Goal: Task Accomplishment & Management: Use online tool/utility

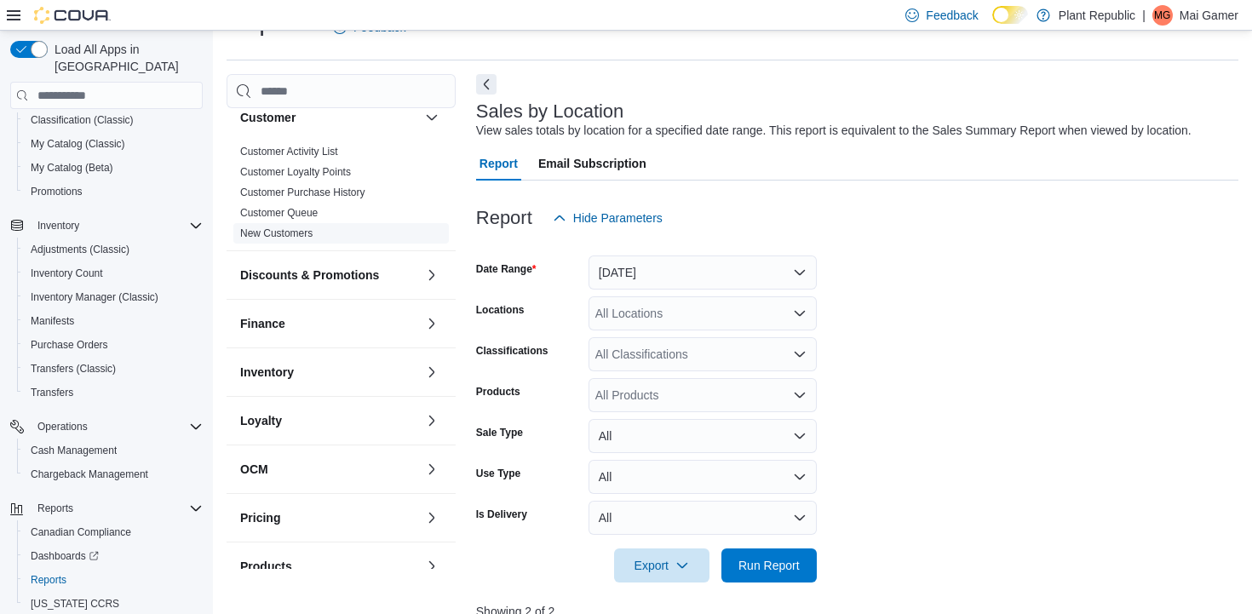
scroll to position [406, 0]
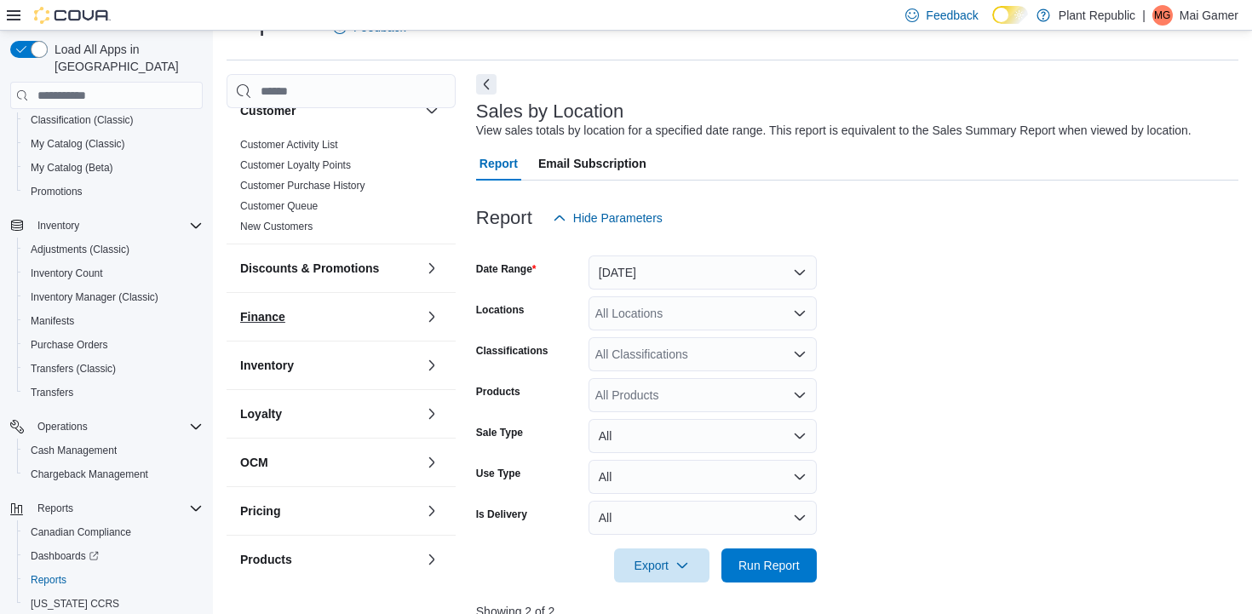
click at [356, 310] on button "Finance" at bounding box center [329, 316] width 178 height 17
click at [362, 357] on button "Inventory" at bounding box center [329, 365] width 178 height 17
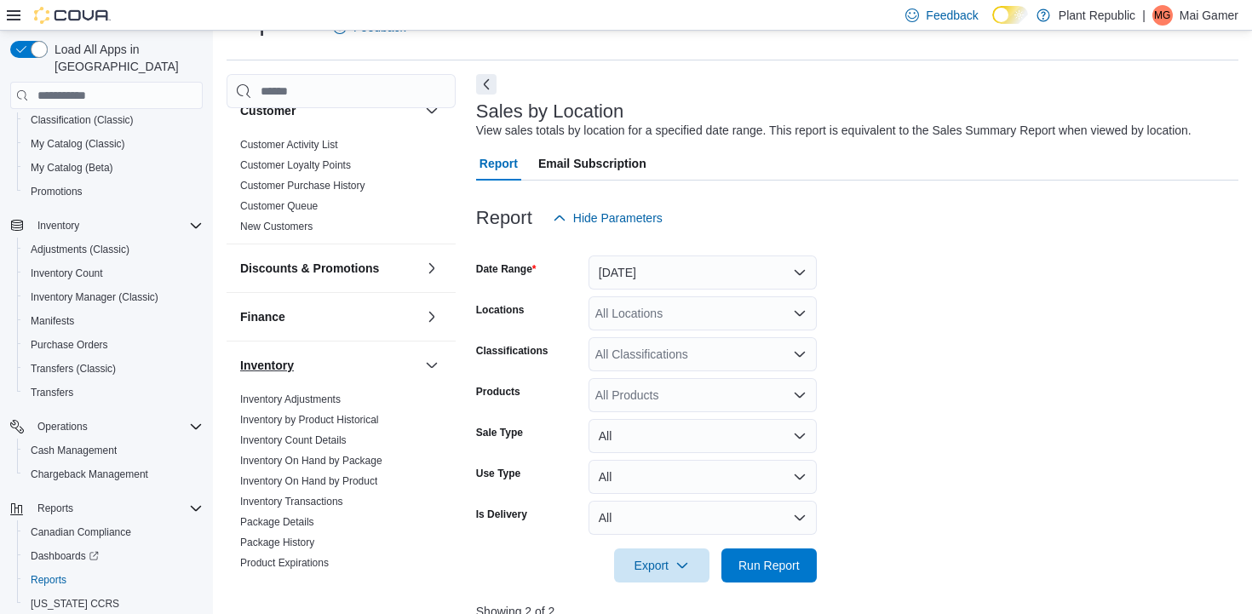
scroll to position [523, 0]
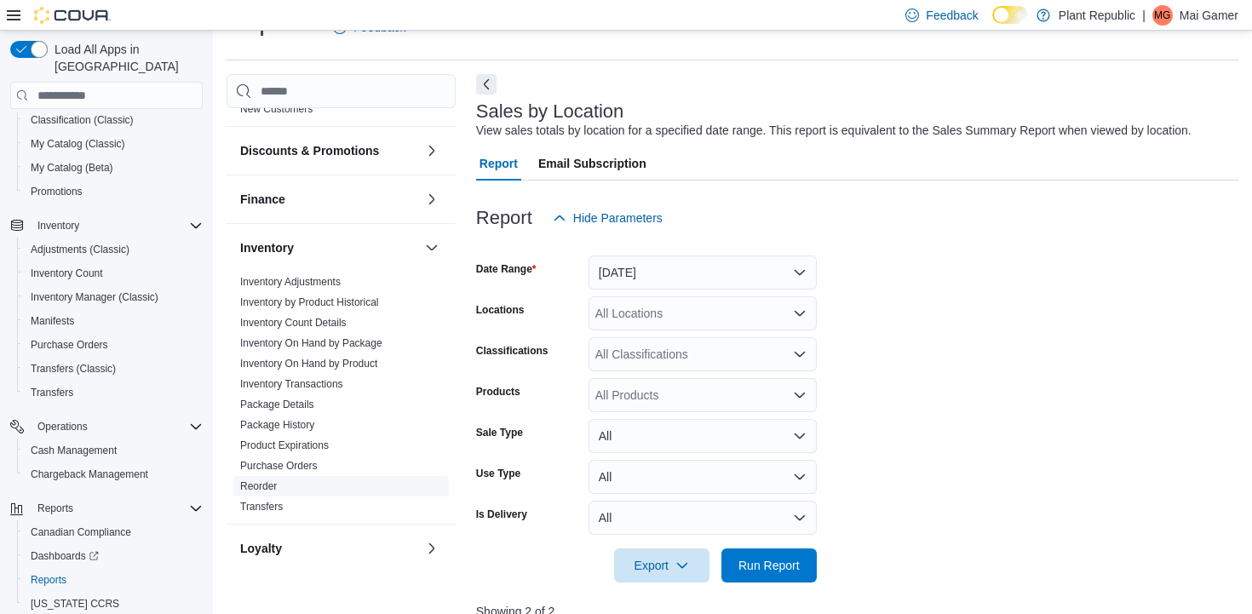
click at [267, 480] on link "Reorder" at bounding box center [258, 486] width 37 height 12
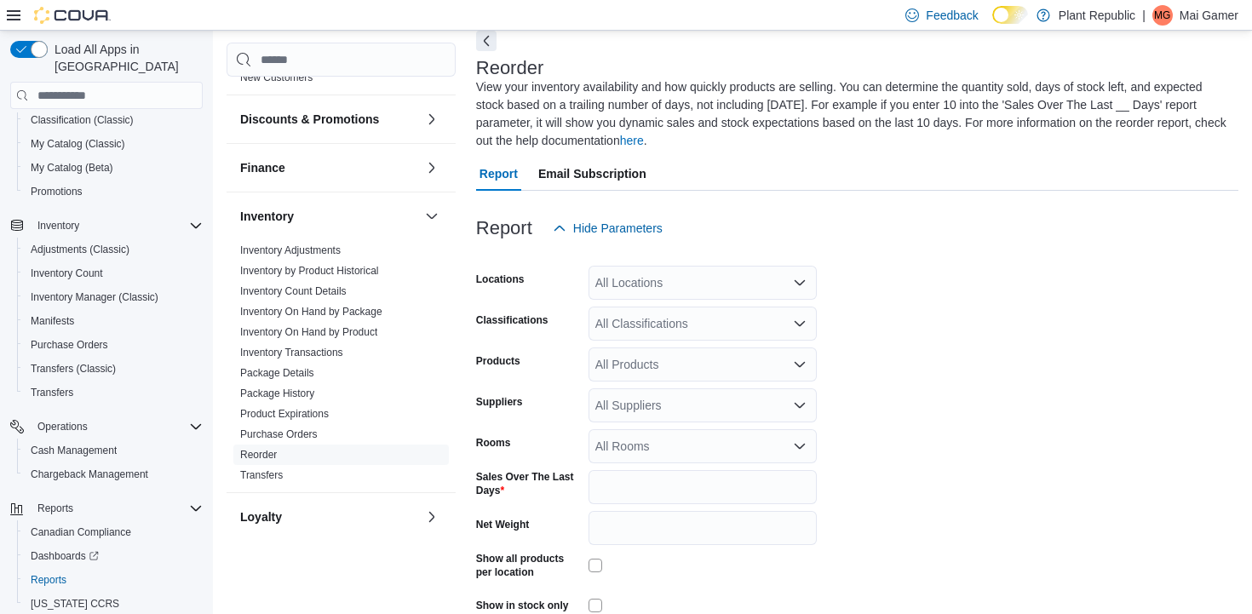
scroll to position [93, 0]
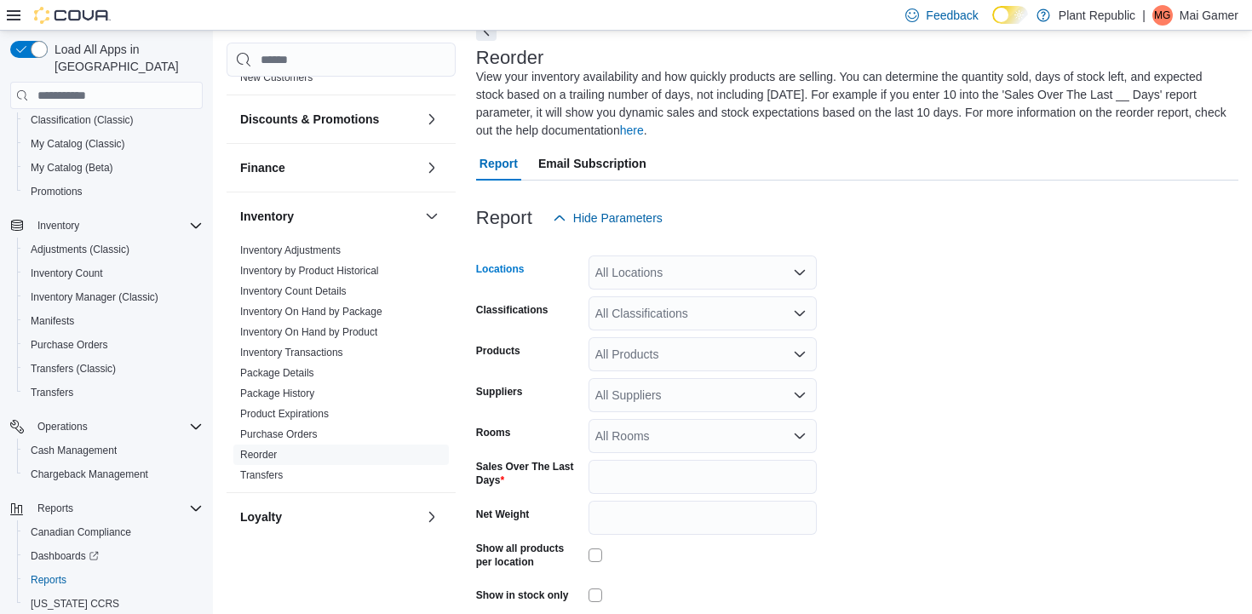
click at [672, 263] on div "All Locations" at bounding box center [703, 273] width 228 height 34
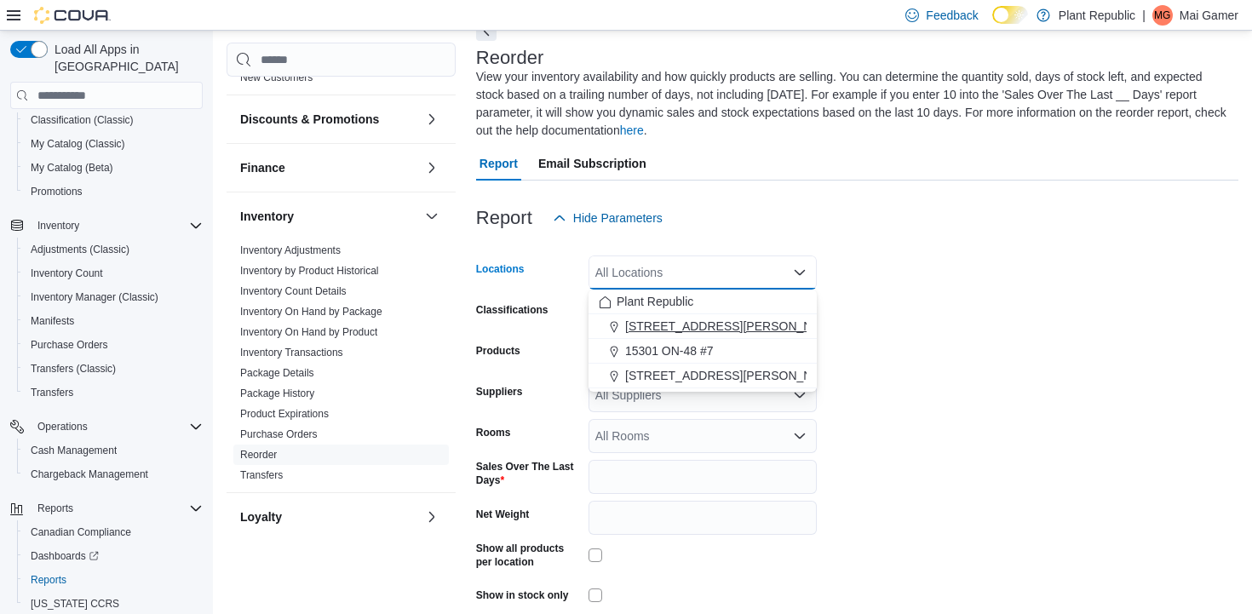
click at [730, 331] on div "[STREET_ADDRESS][PERSON_NAME]" at bounding box center [703, 326] width 208 height 17
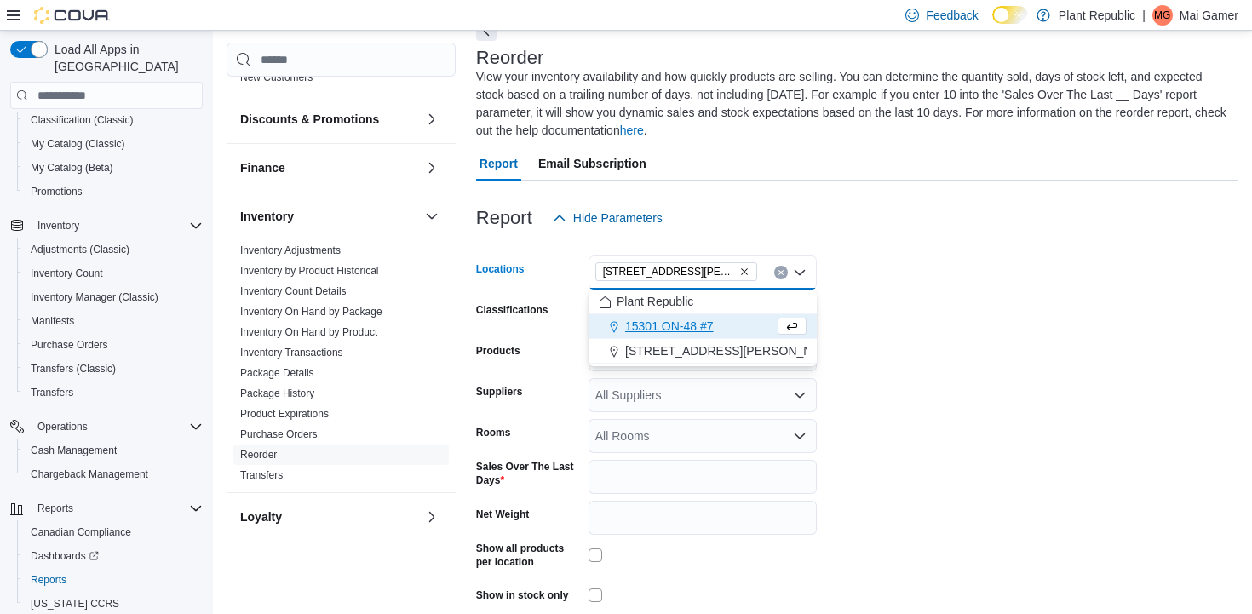
click at [897, 314] on form "Locations [STREET_ADDRESS][PERSON_NAME] Selected. [STREET_ADDRESS][PERSON_NAME]…" at bounding box center [857, 445] width 762 height 421
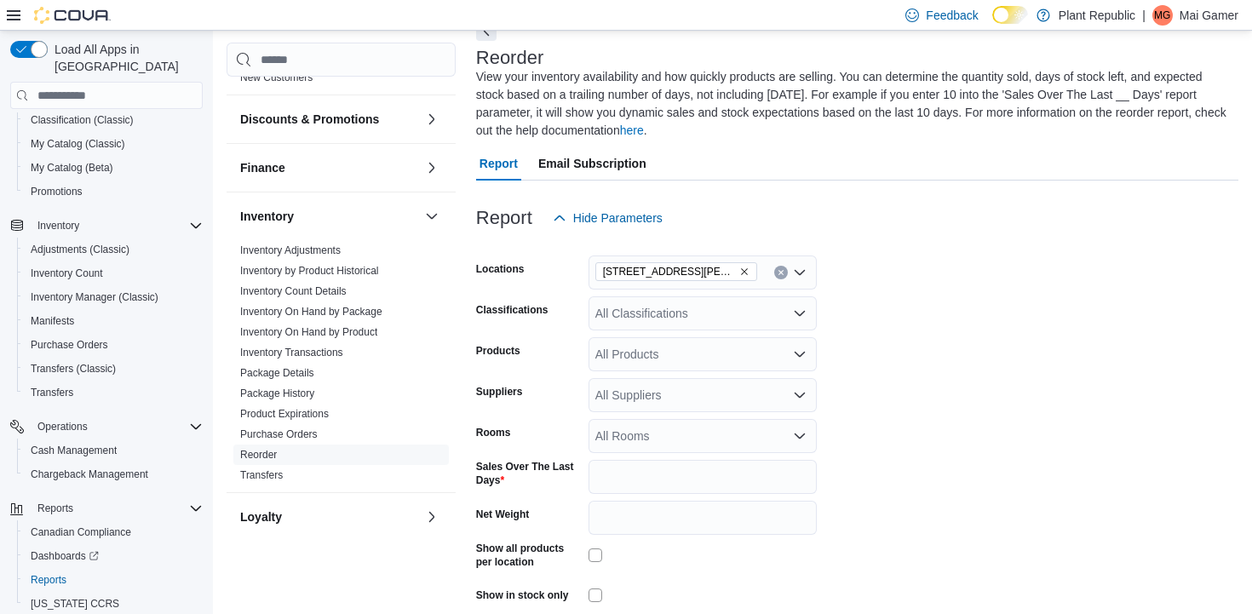
click at [648, 317] on div "All Classifications" at bounding box center [703, 313] width 228 height 34
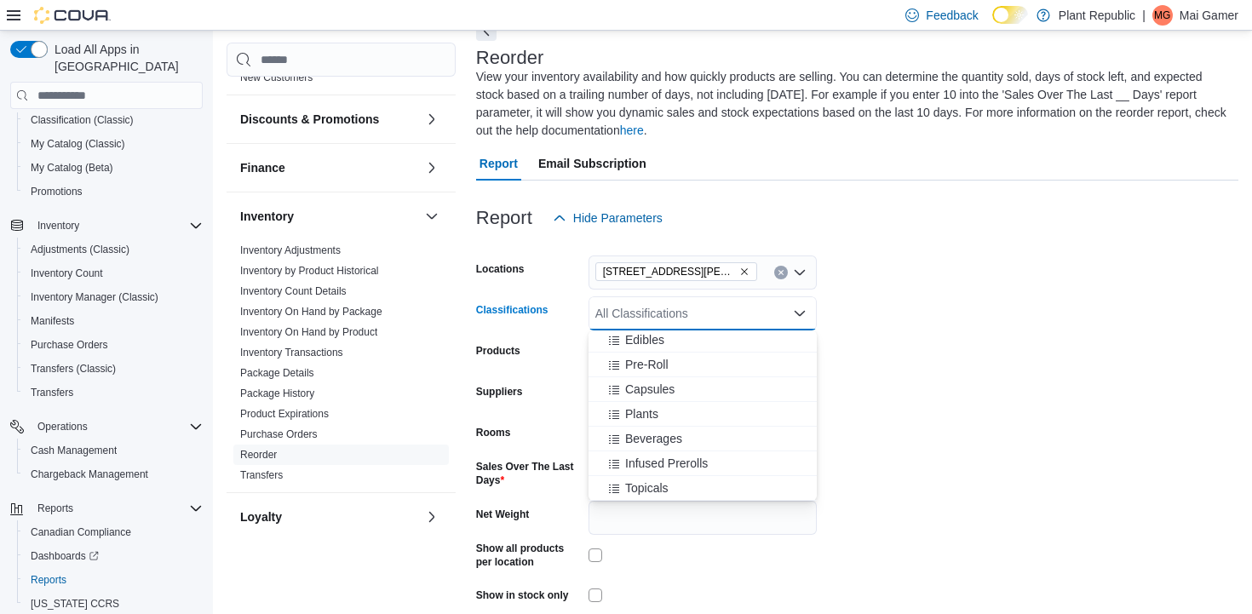
click at [697, 445] on div "Beverages" at bounding box center [703, 438] width 208 height 17
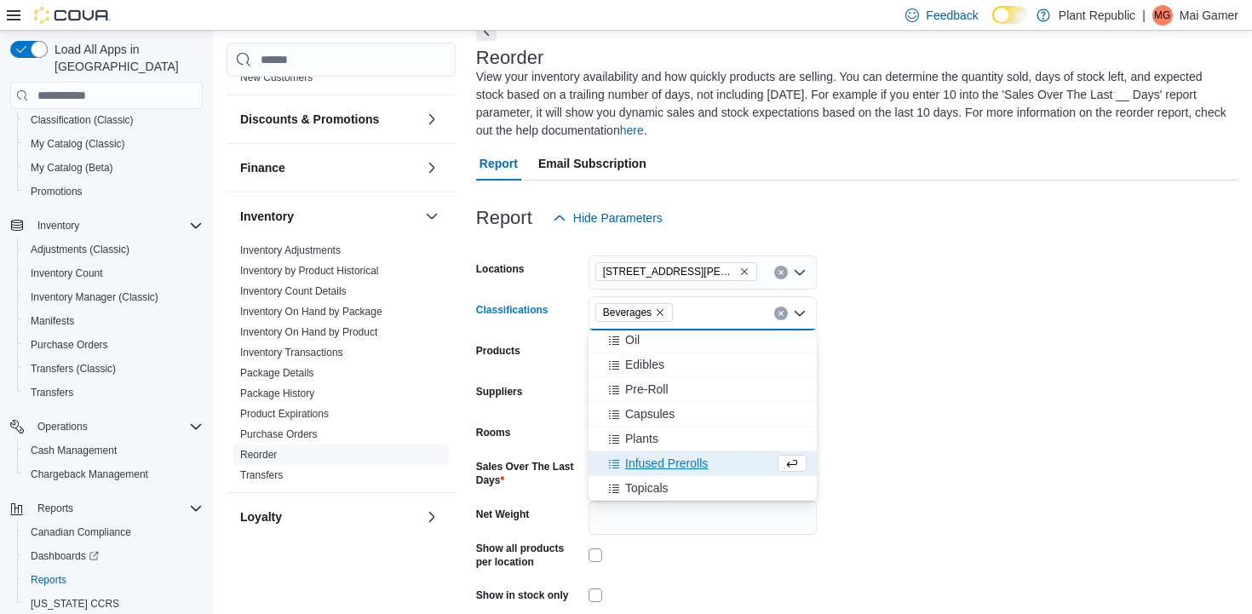
click at [697, 445] on div "Plants" at bounding box center [703, 438] width 208 height 17
click at [697, 445] on div "Capsules" at bounding box center [703, 438] width 208 height 17
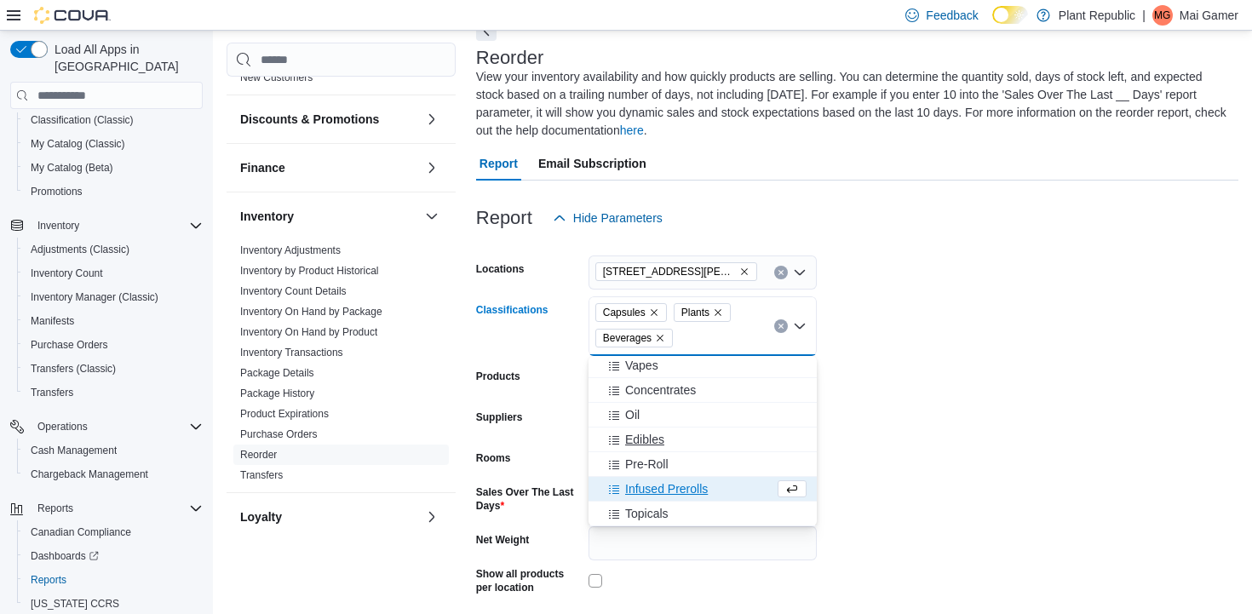
click at [697, 447] on div "Edibles" at bounding box center [703, 439] width 208 height 17
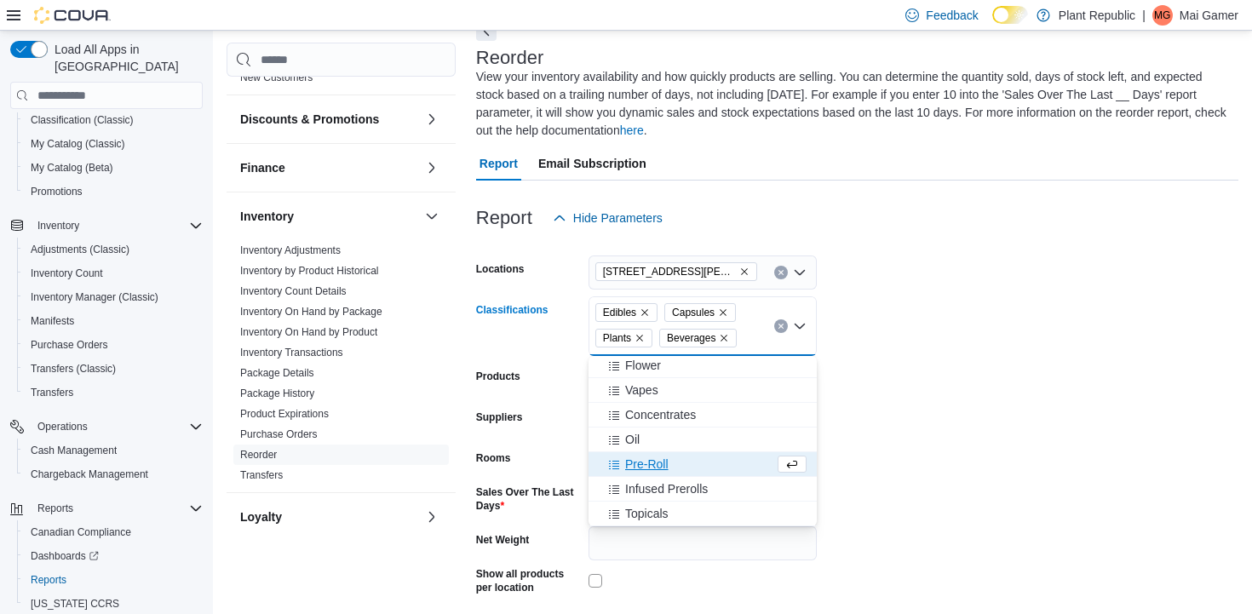
click at [697, 447] on div "Oil" at bounding box center [703, 439] width 208 height 17
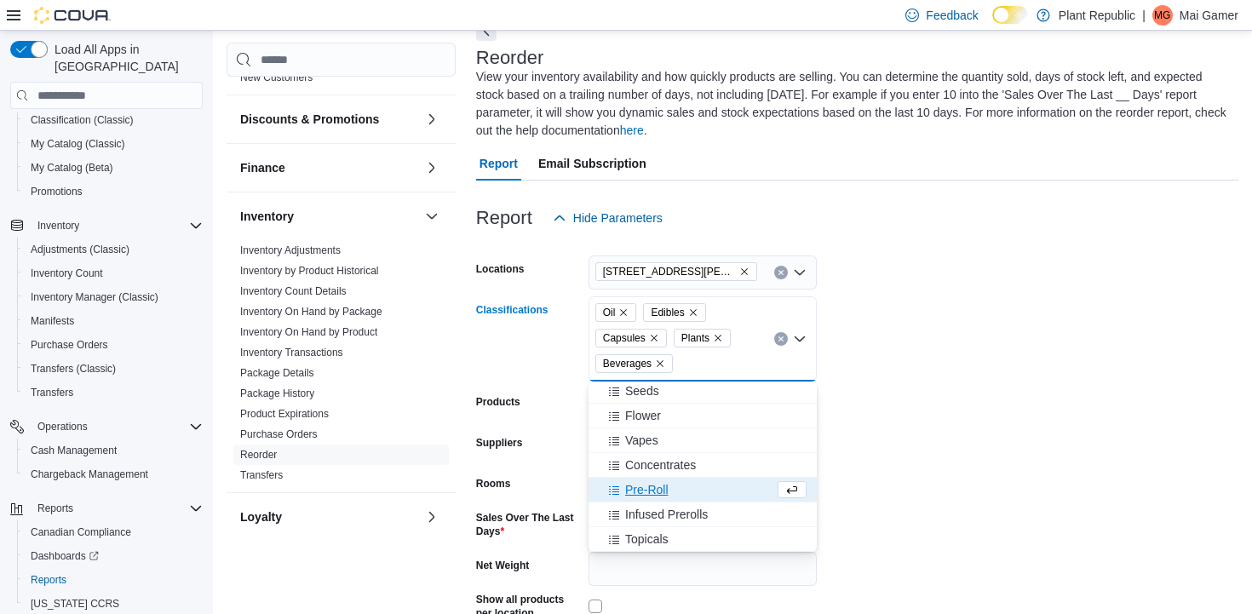
click at [704, 482] on div "Pre-Roll" at bounding box center [686, 489] width 175 height 17
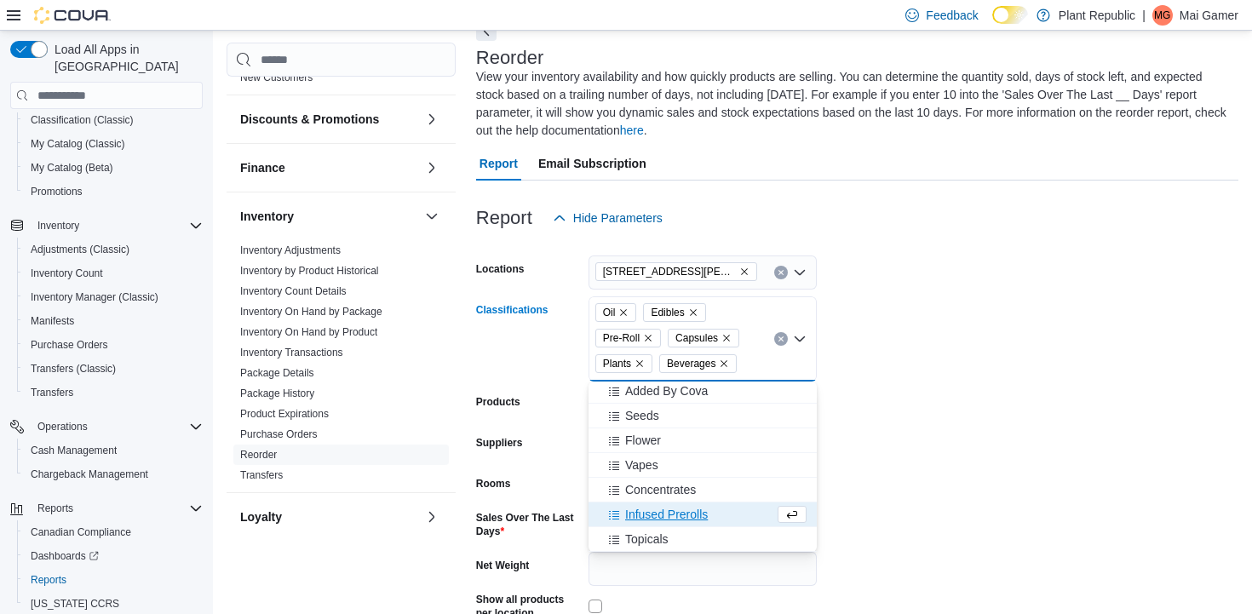
click at [704, 519] on span "Infused Prerolls" at bounding box center [666, 514] width 83 height 17
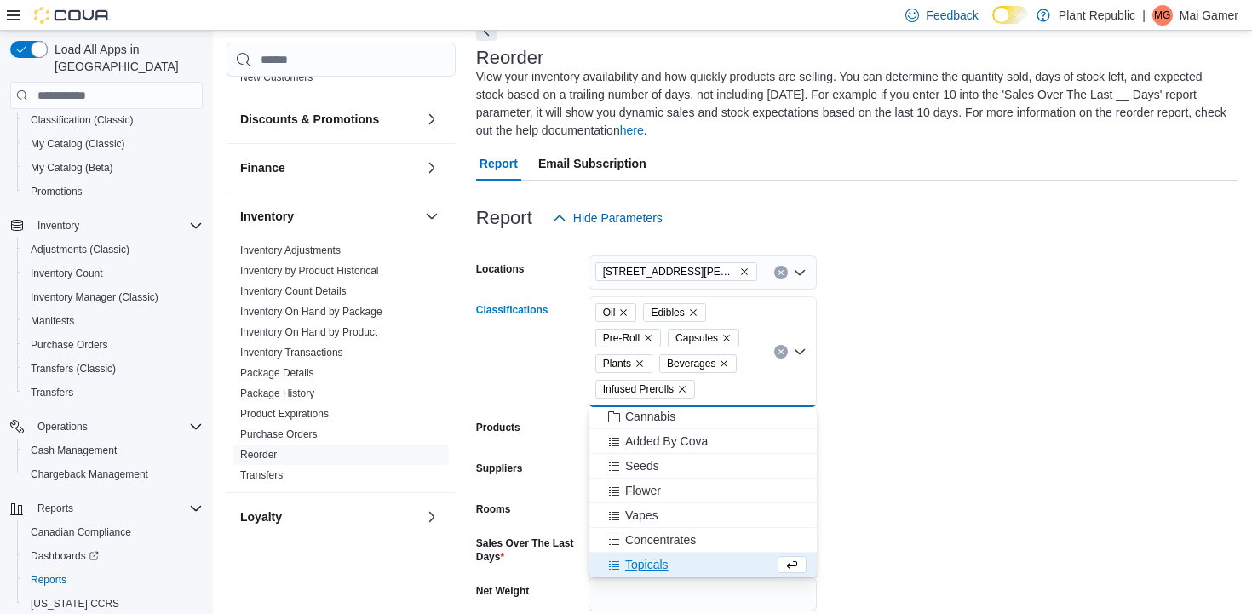
scroll to position [793, 0]
click at [702, 560] on div "Topicals" at bounding box center [686, 564] width 175 height 17
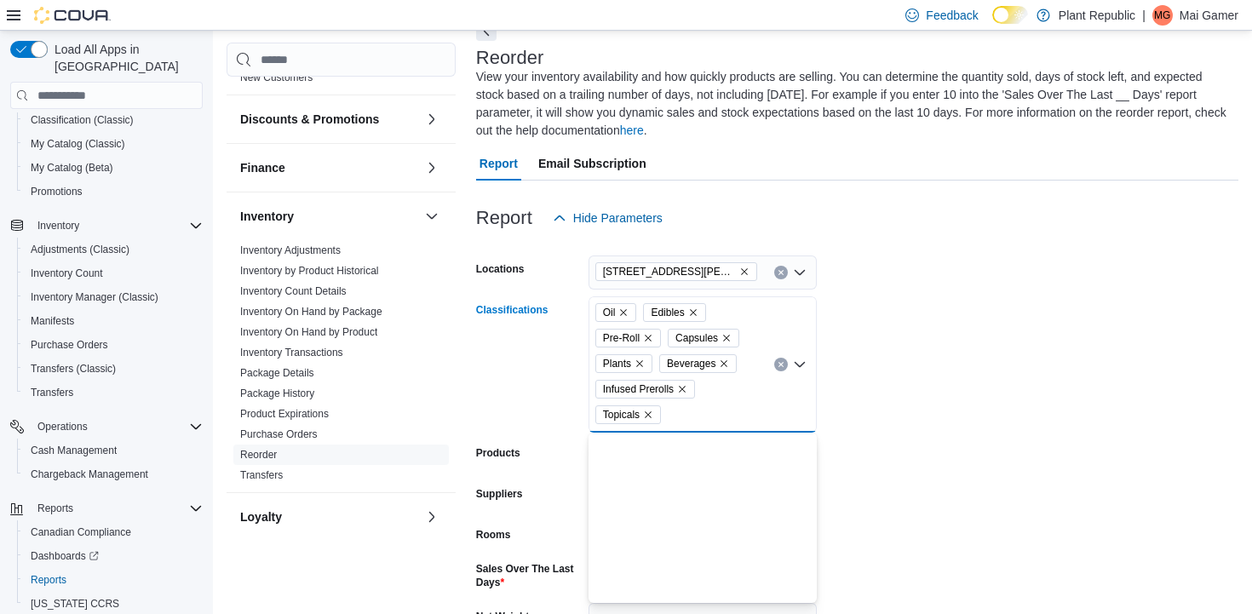
scroll to position [0, 0]
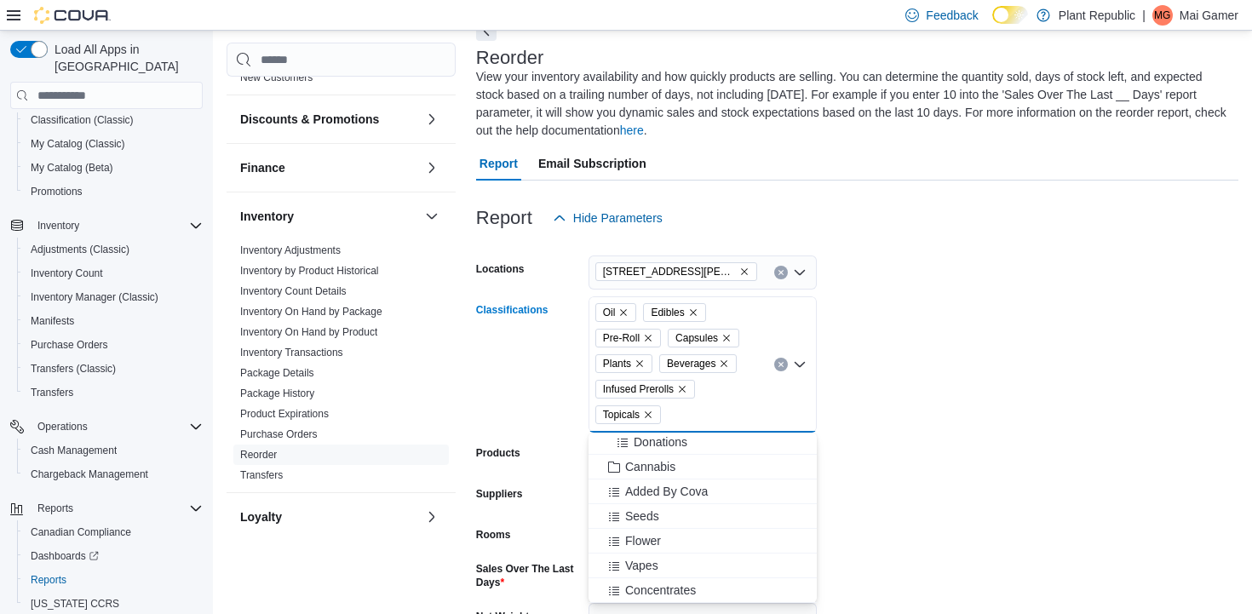
click at [709, 585] on div "Concentrates" at bounding box center [703, 590] width 208 height 17
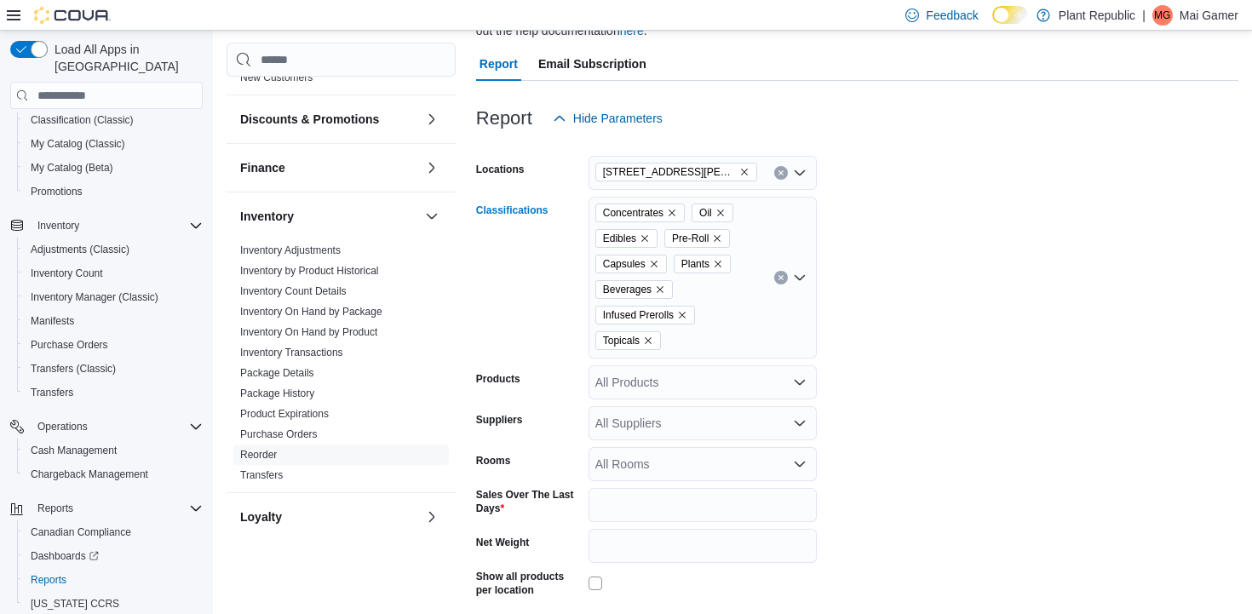
scroll to position [208, 0]
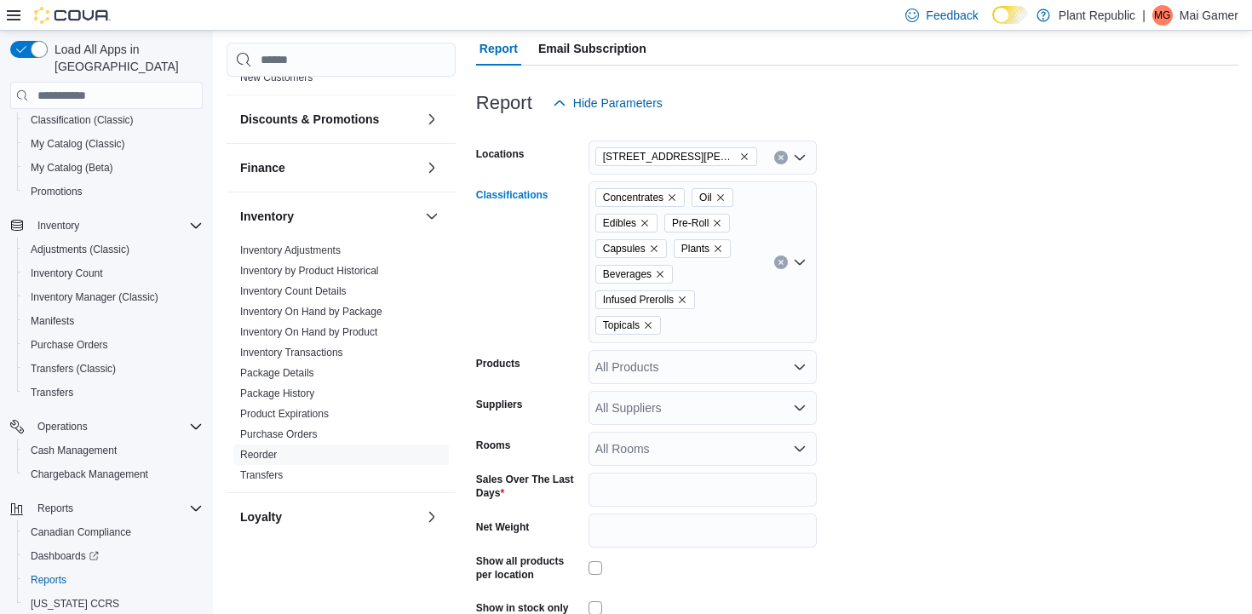
click at [721, 323] on div "Concentrates Oil Edibles Pre-Roll Capsules Plants Beverages Infused Prerolls To…" at bounding box center [703, 262] width 228 height 162
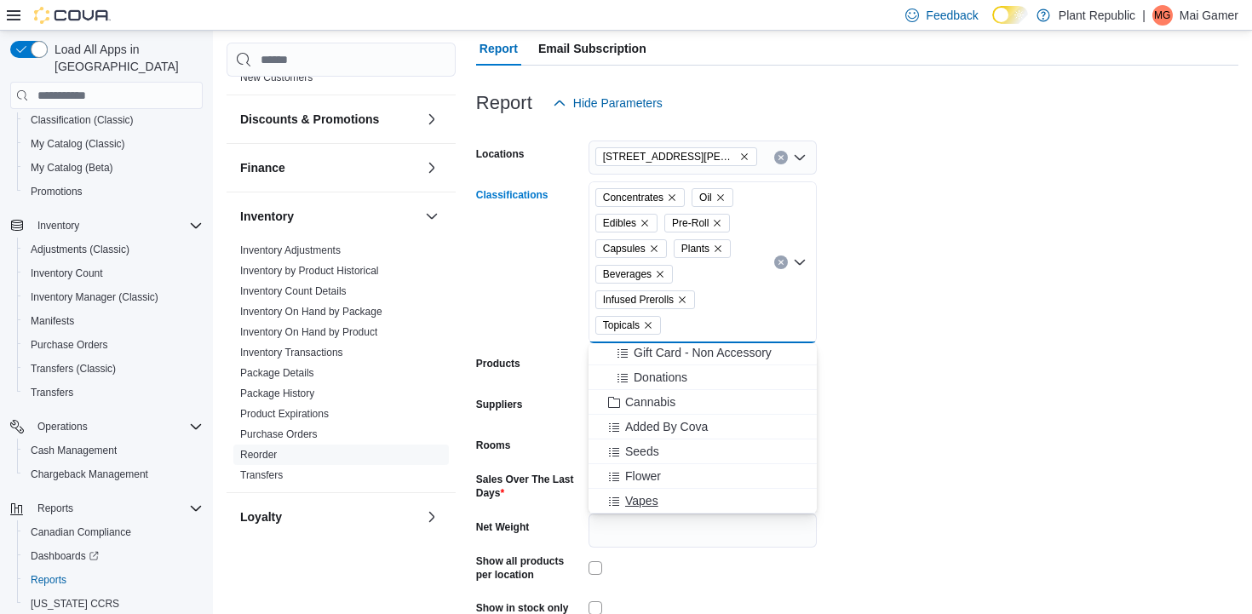
click at [690, 506] on div "Vapes" at bounding box center [703, 500] width 208 height 17
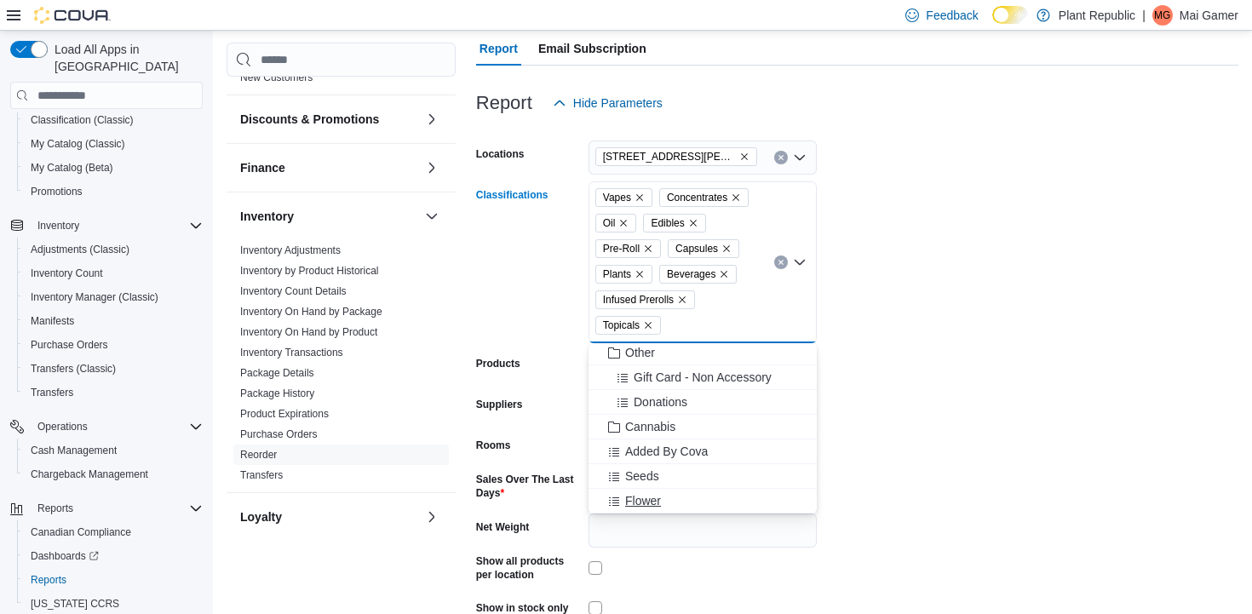
click at [689, 498] on div "Flower" at bounding box center [703, 500] width 208 height 17
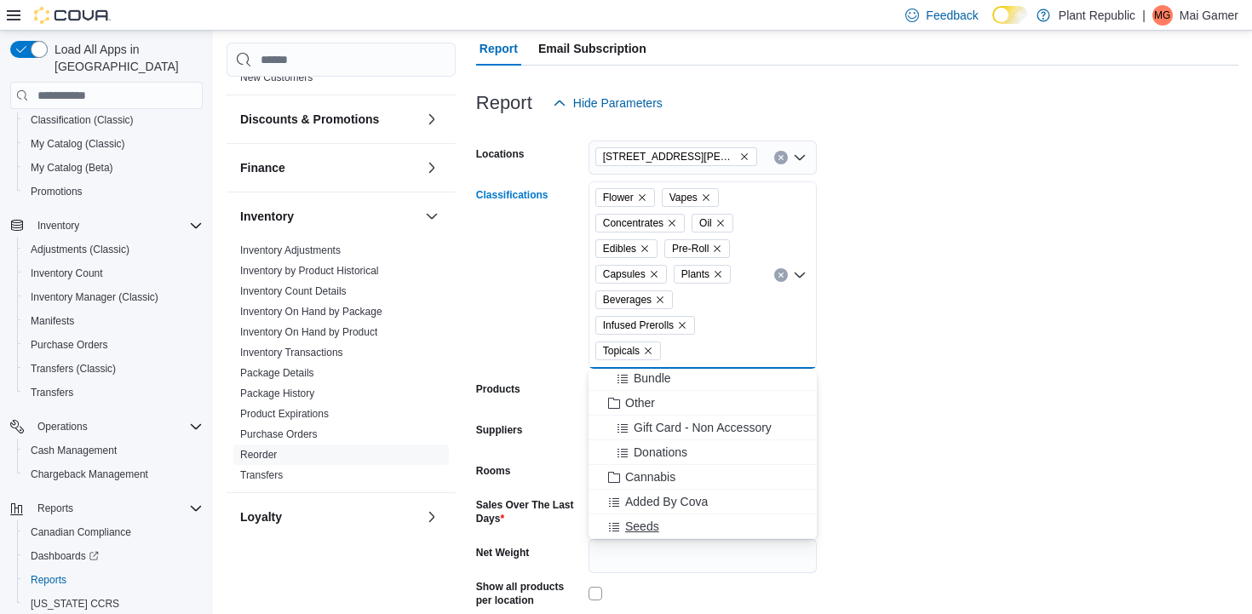
click at [687, 530] on div "Seeds" at bounding box center [703, 526] width 208 height 17
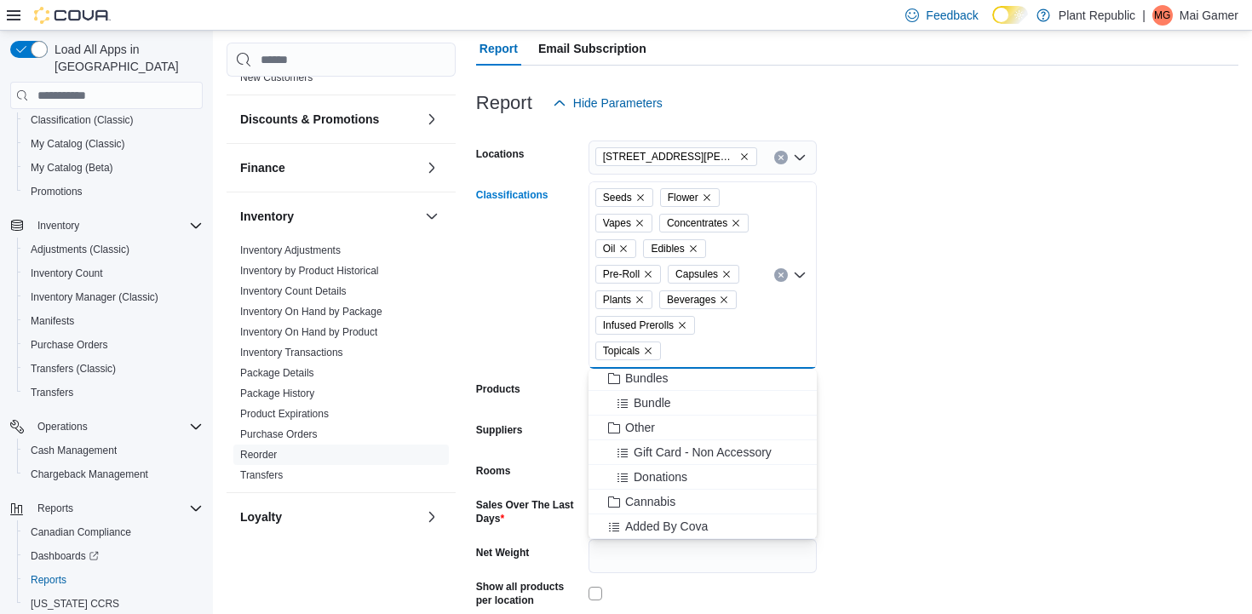
click at [952, 433] on form "Locations [STREET_ADDRESS][PERSON_NAME] Classifications Seeds Flower Vapes Conc…" at bounding box center [857, 407] width 762 height 574
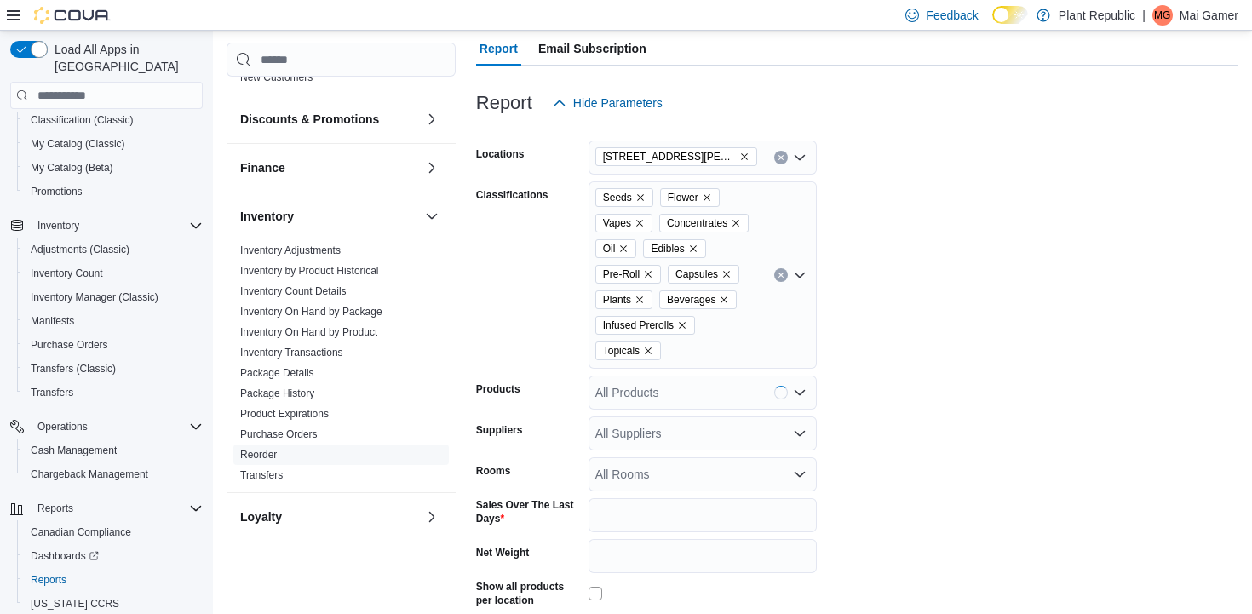
scroll to position [322, 0]
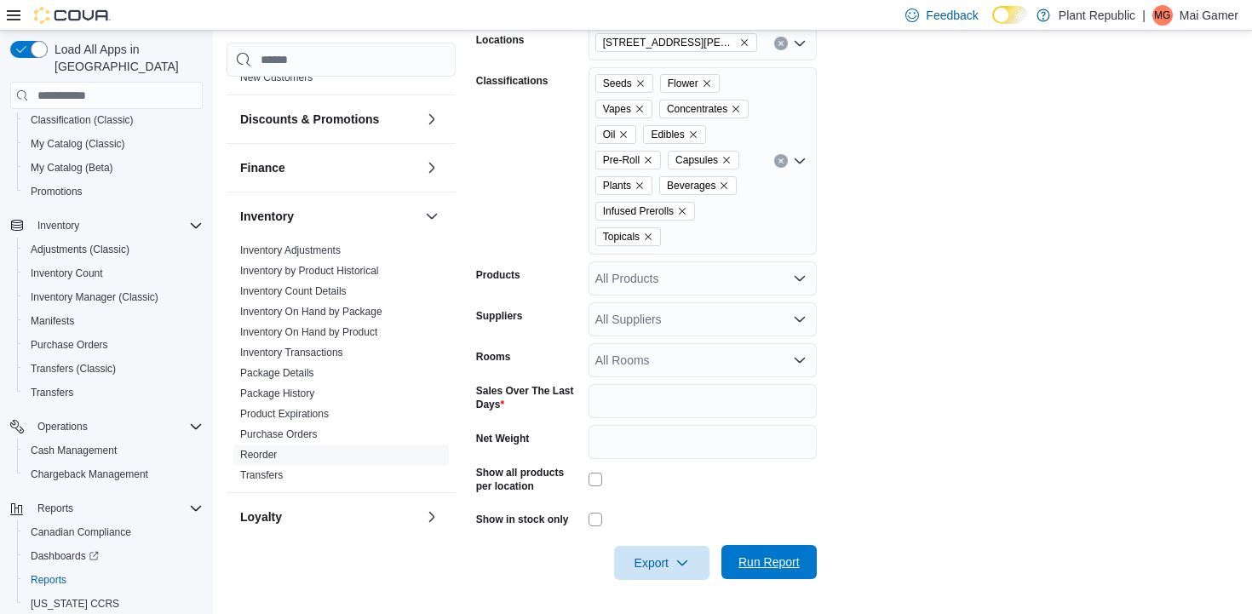
click at [782, 572] on span "Run Report" at bounding box center [769, 562] width 75 height 34
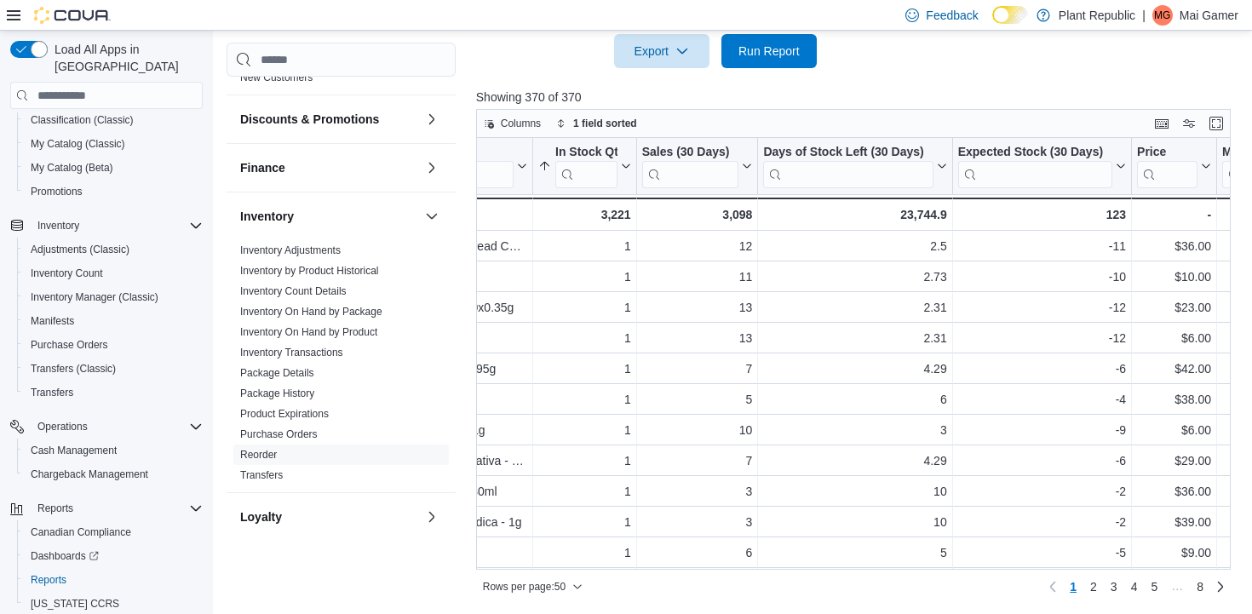
scroll to position [0, 298]
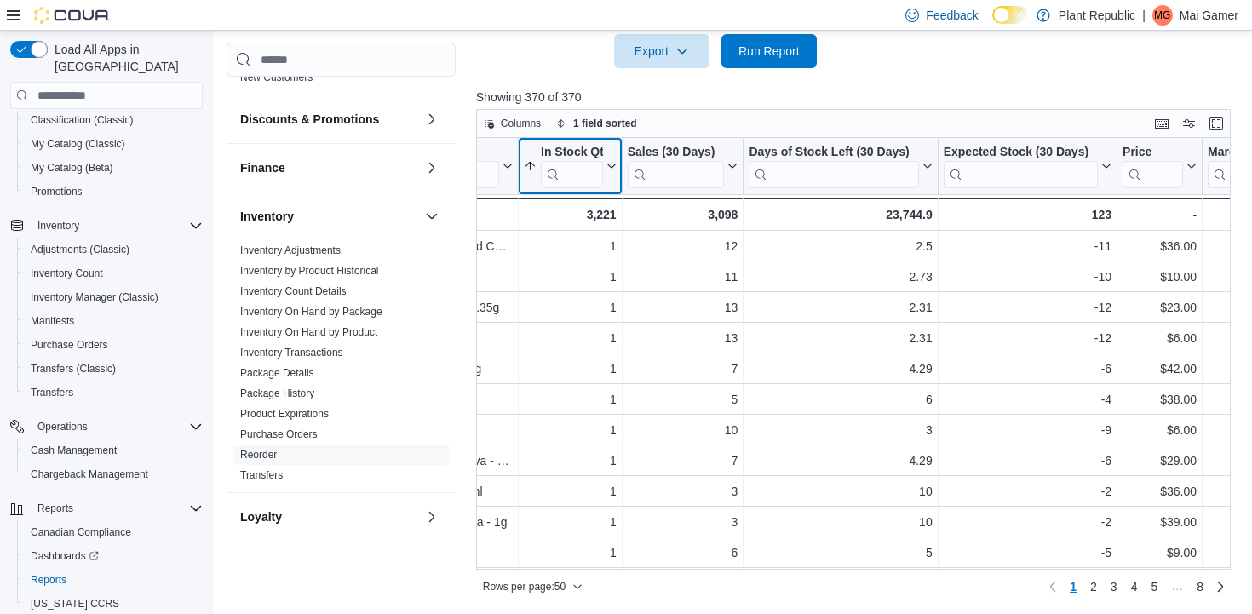
click at [613, 156] on button "In Stock Qty" at bounding box center [570, 166] width 93 height 43
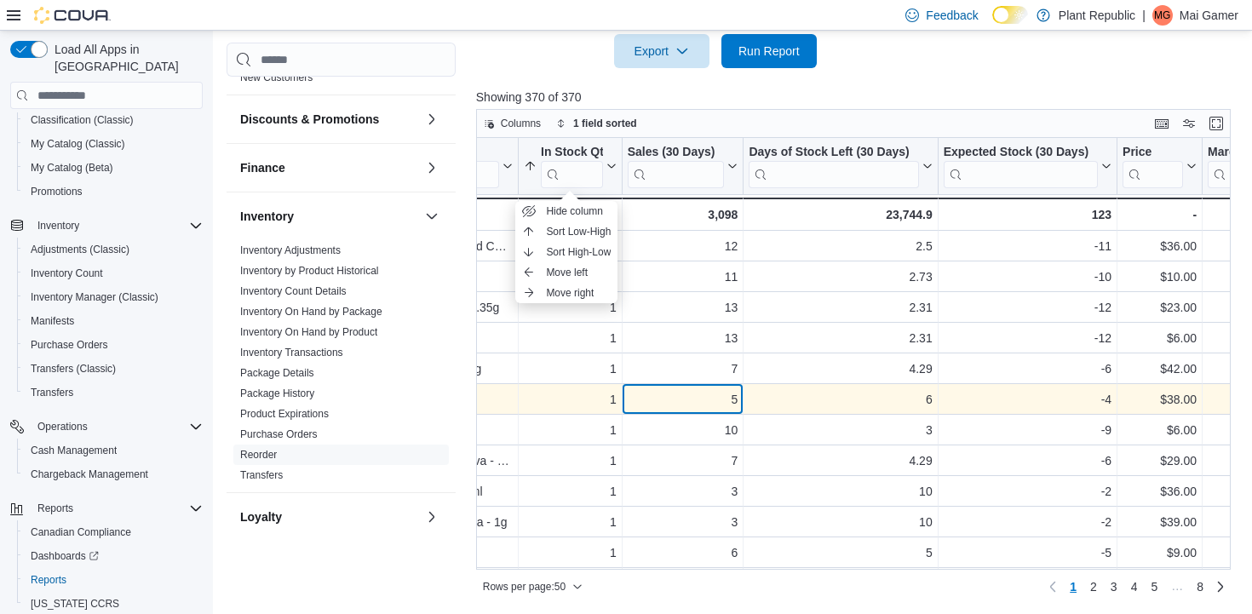
click at [630, 400] on div "5" at bounding box center [682, 399] width 111 height 20
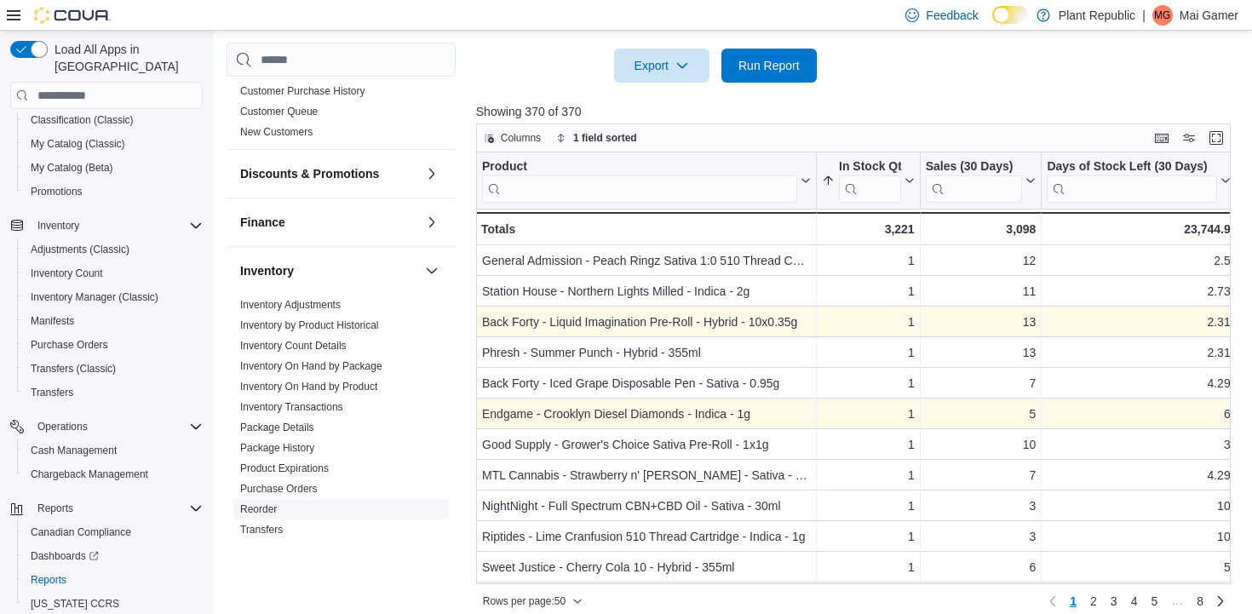
scroll to position [469, 0]
click at [361, 380] on link "Inventory On Hand by Product" at bounding box center [308, 386] width 137 height 12
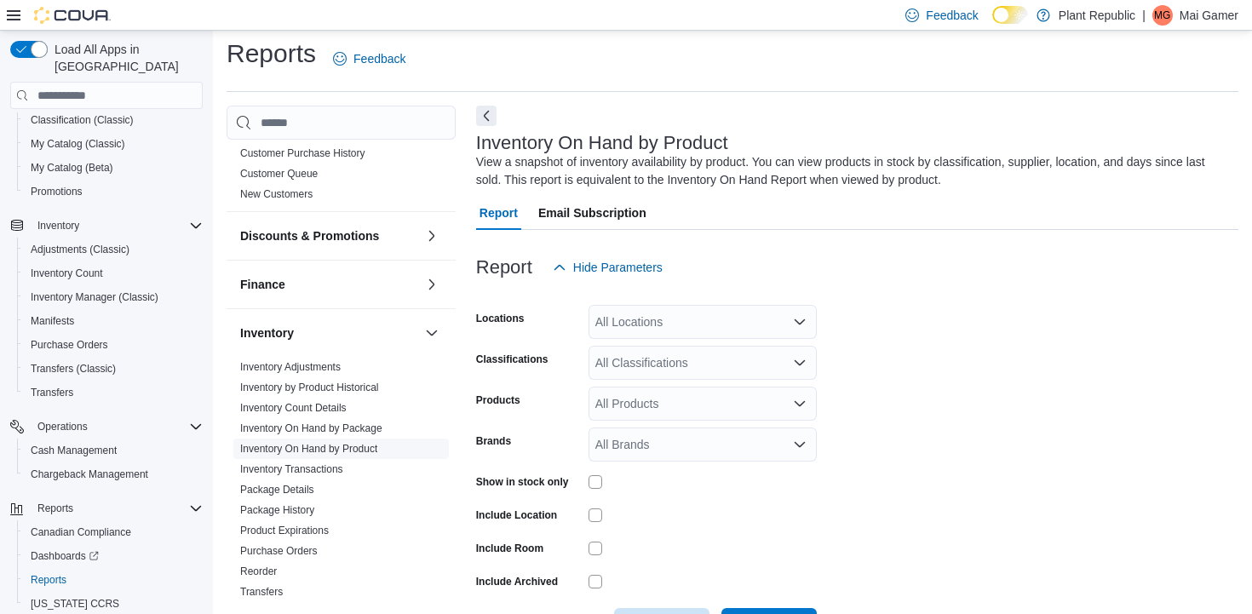
scroll to position [57, 0]
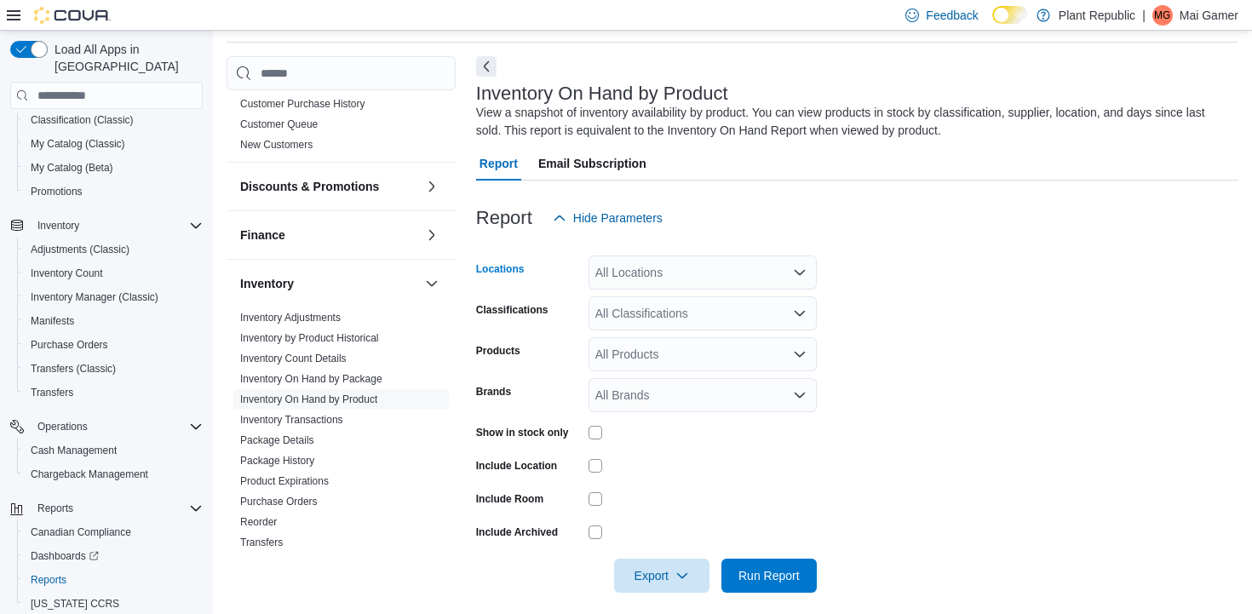
click at [729, 279] on div "All Locations" at bounding box center [703, 273] width 228 height 34
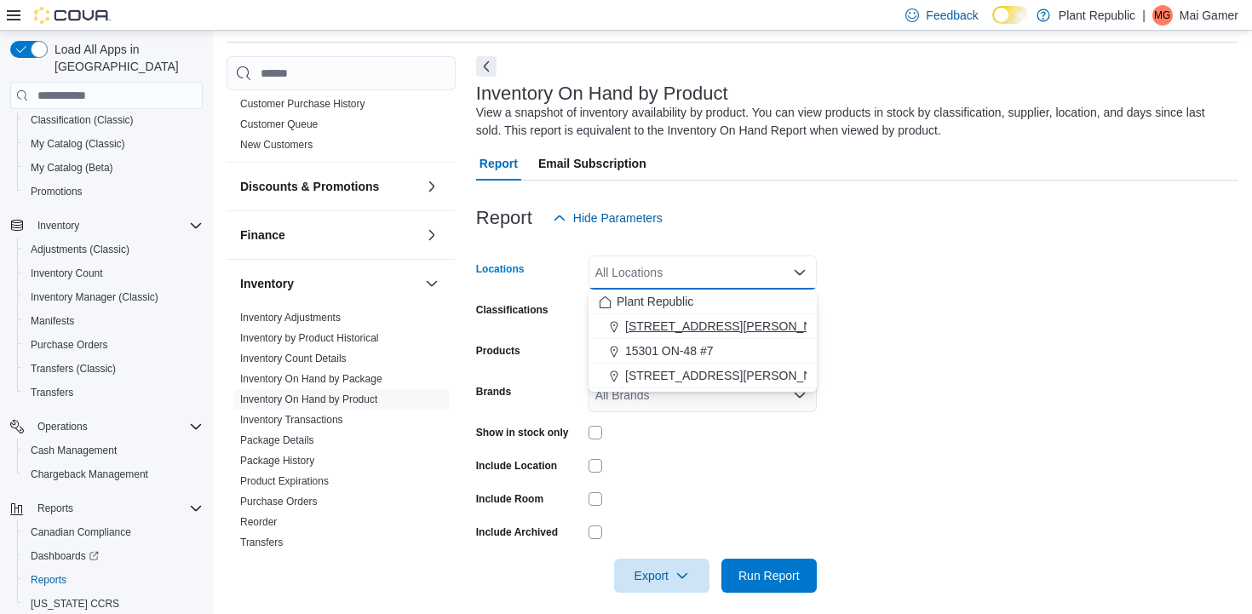
click at [721, 332] on div "[STREET_ADDRESS][PERSON_NAME]" at bounding box center [703, 326] width 208 height 17
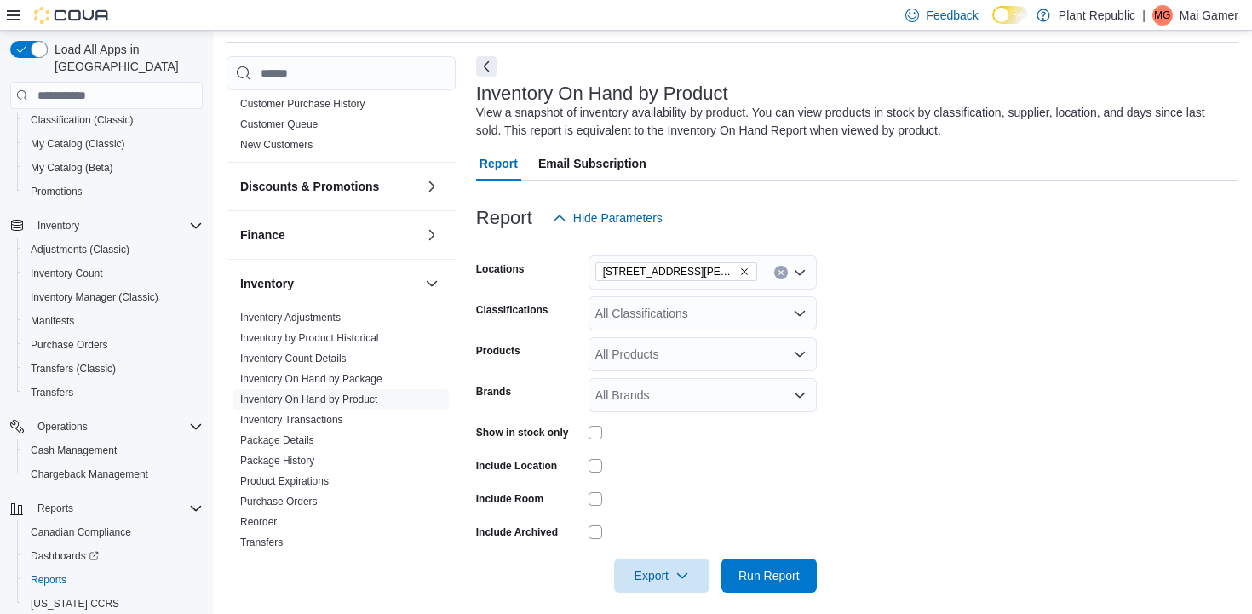
click at [886, 298] on form "Locations [STREET_ADDRESS][PERSON_NAME] Classifications All Classifications Pro…" at bounding box center [857, 414] width 762 height 358
click at [714, 303] on div "All Classifications" at bounding box center [703, 313] width 228 height 34
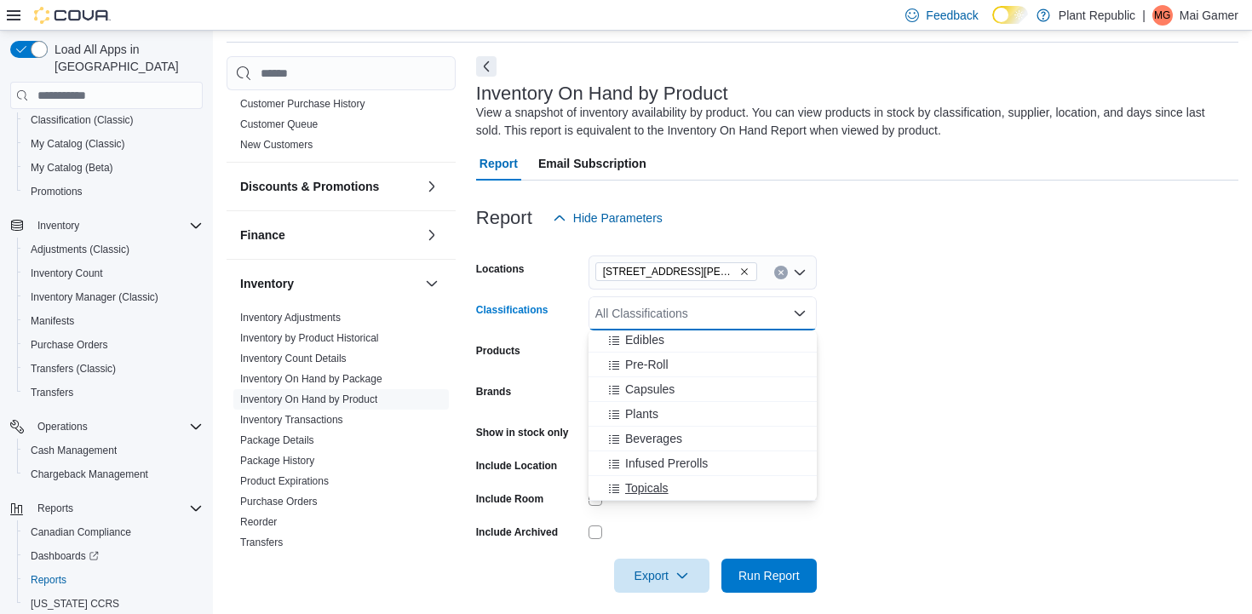
click at [695, 496] on div "Topicals" at bounding box center [703, 488] width 208 height 17
click at [695, 496] on span "Infused Prerolls" at bounding box center [666, 488] width 83 height 17
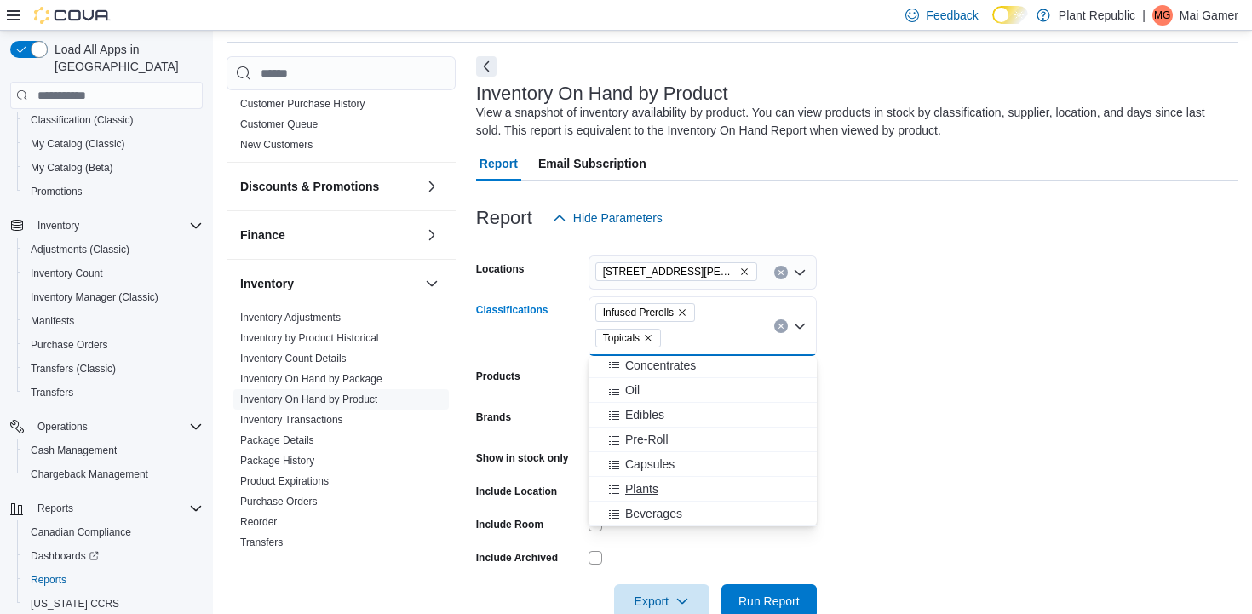
click at [695, 497] on div "Plants" at bounding box center [703, 488] width 208 height 17
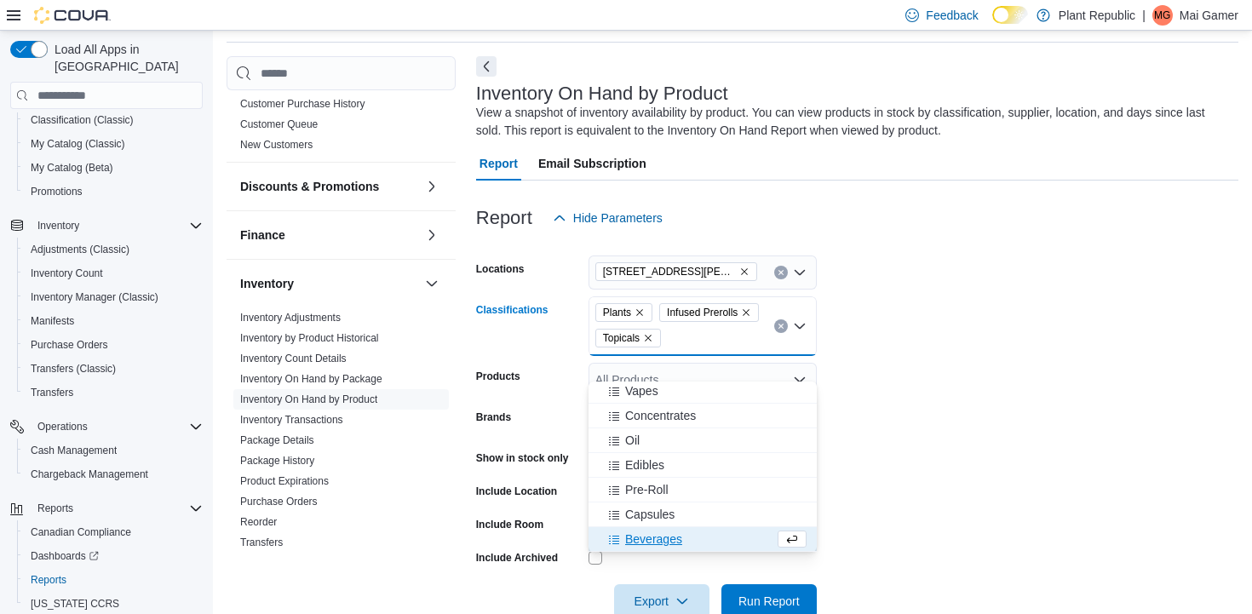
click at [695, 497] on div "Pre-Roll" at bounding box center [703, 489] width 208 height 17
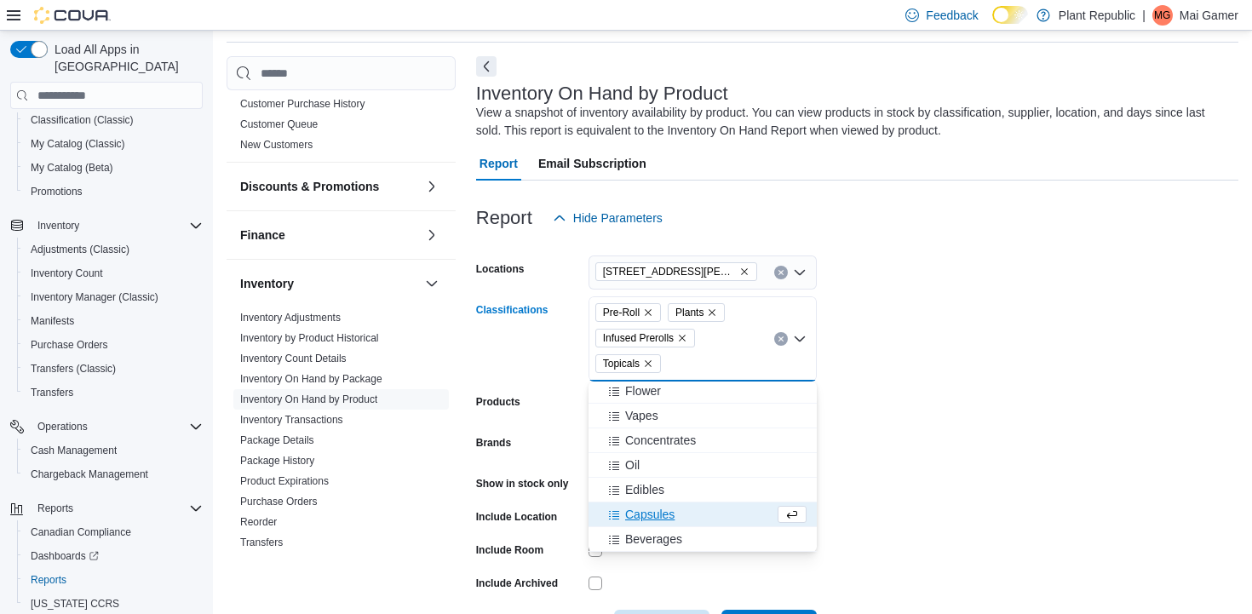
click at [695, 504] on button "Capsules" at bounding box center [703, 515] width 228 height 25
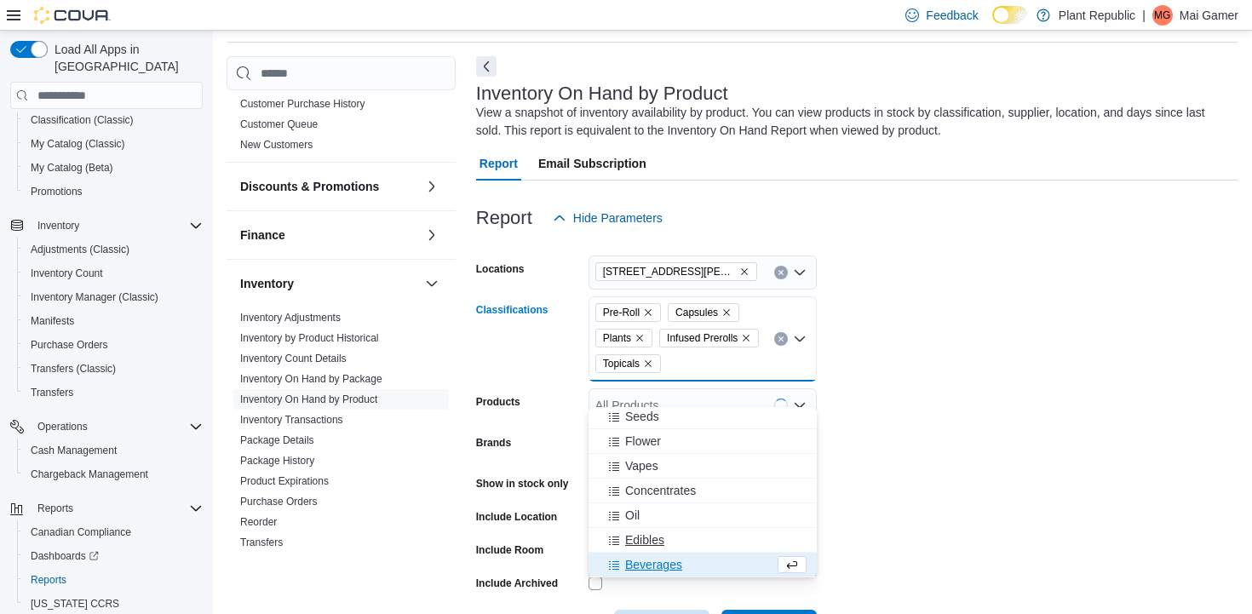
click at [693, 528] on button "Edibles" at bounding box center [703, 540] width 228 height 25
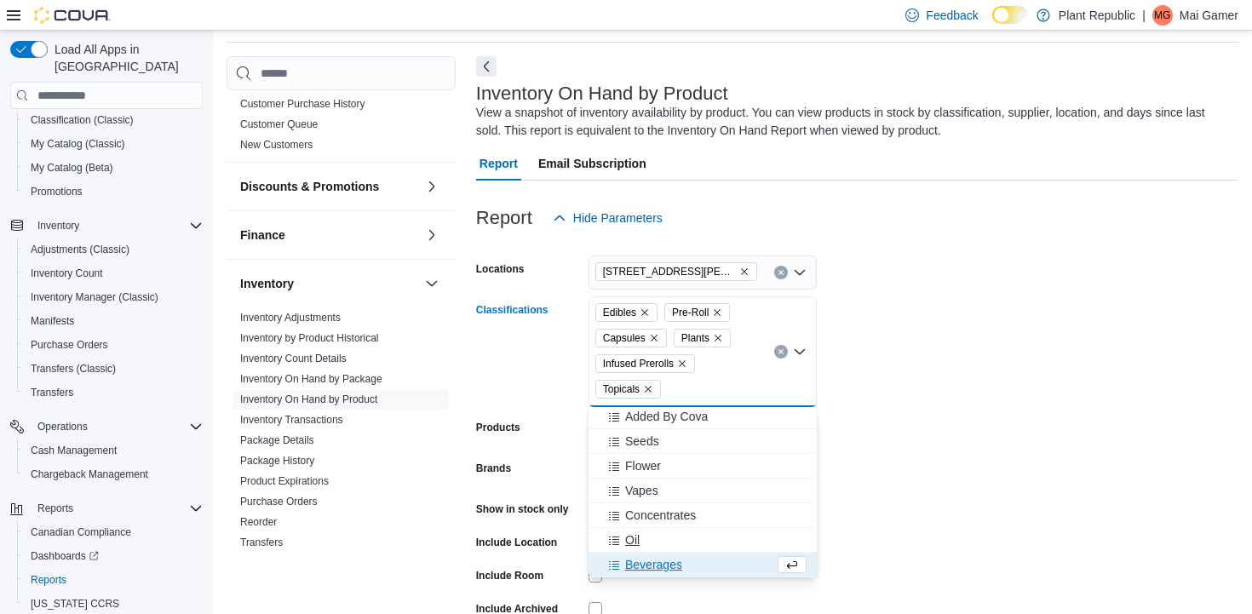
click at [693, 529] on button "Oil" at bounding box center [703, 540] width 228 height 25
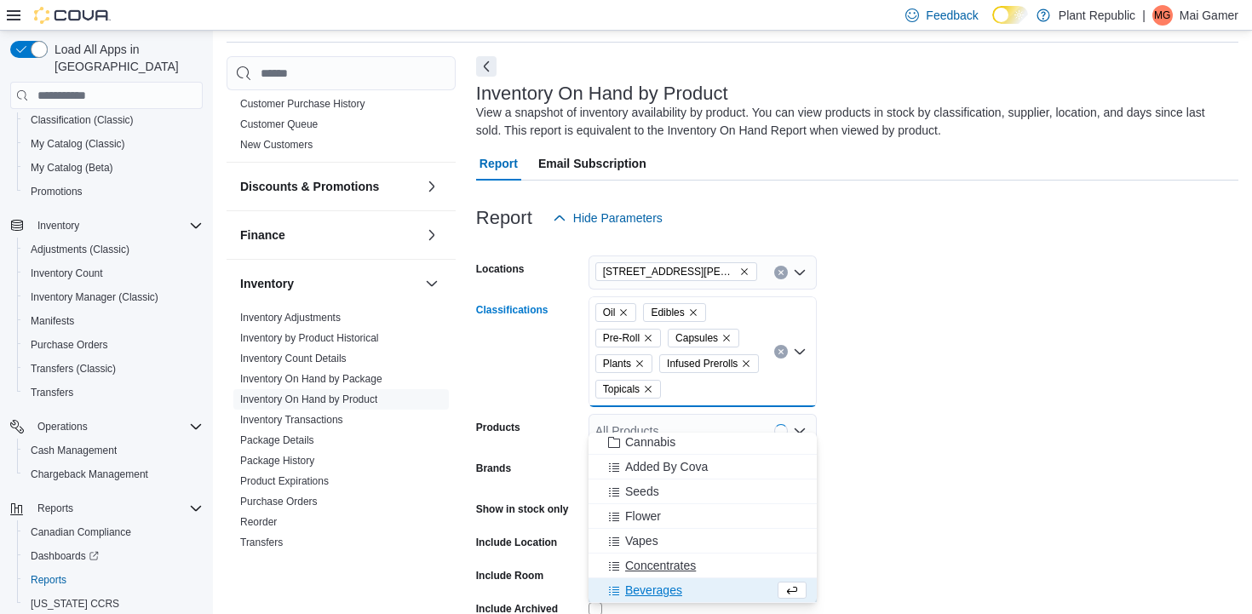
click at [692, 555] on button "Concentrates" at bounding box center [703, 566] width 228 height 25
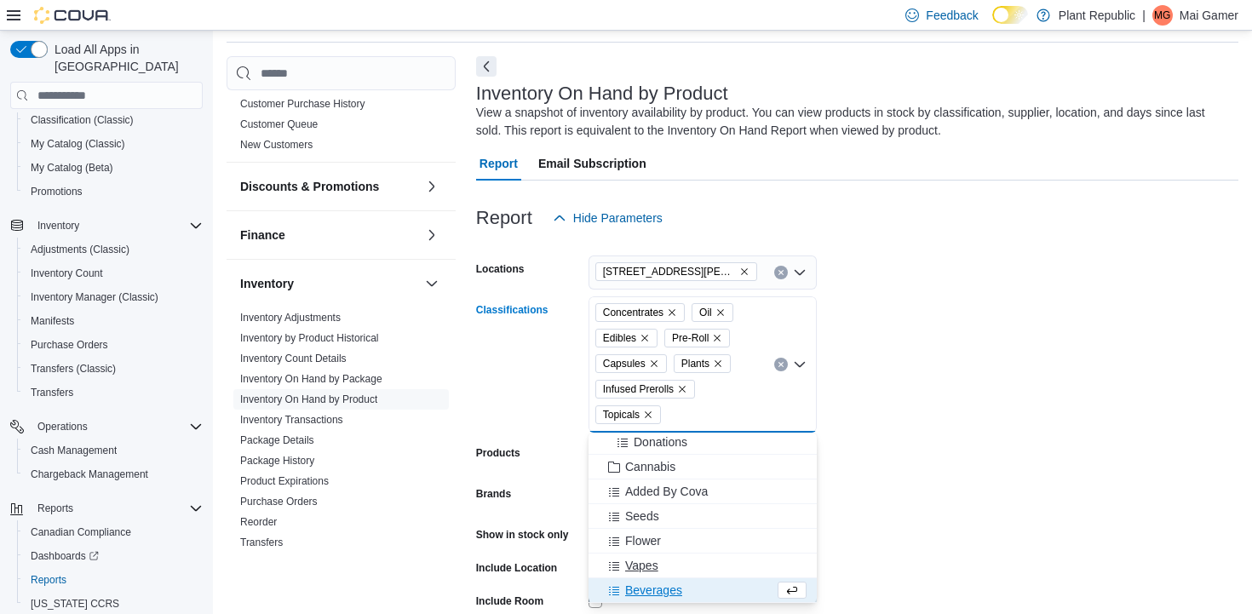
click at [694, 571] on div "Vapes" at bounding box center [703, 565] width 208 height 17
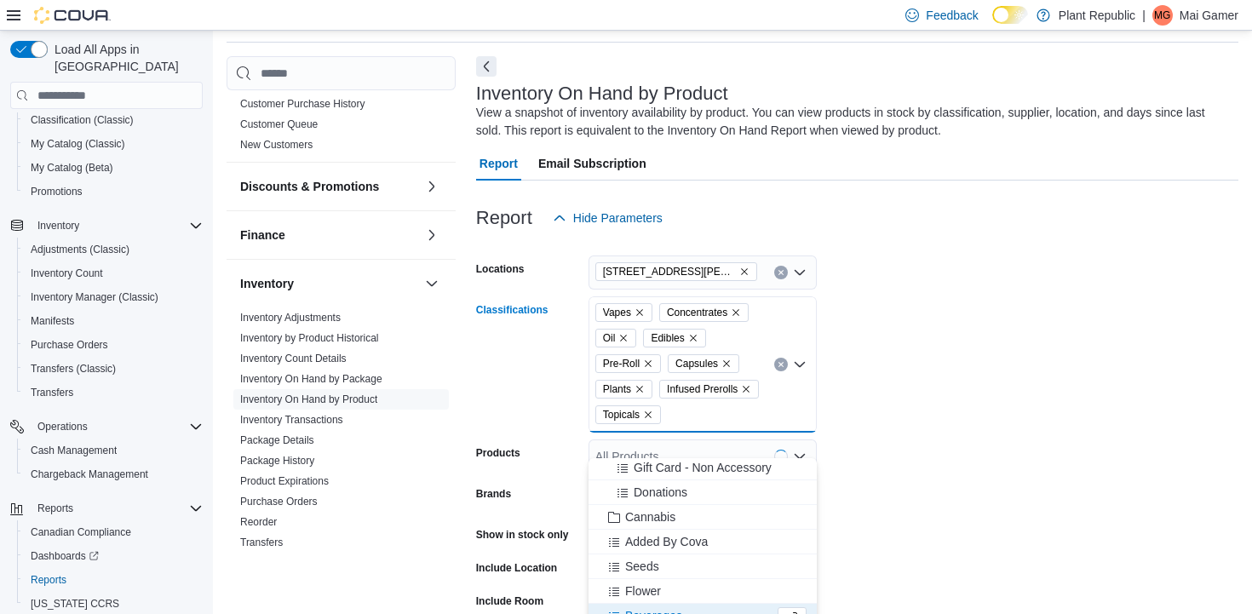
click at [694, 571] on div "Seeds" at bounding box center [703, 566] width 208 height 17
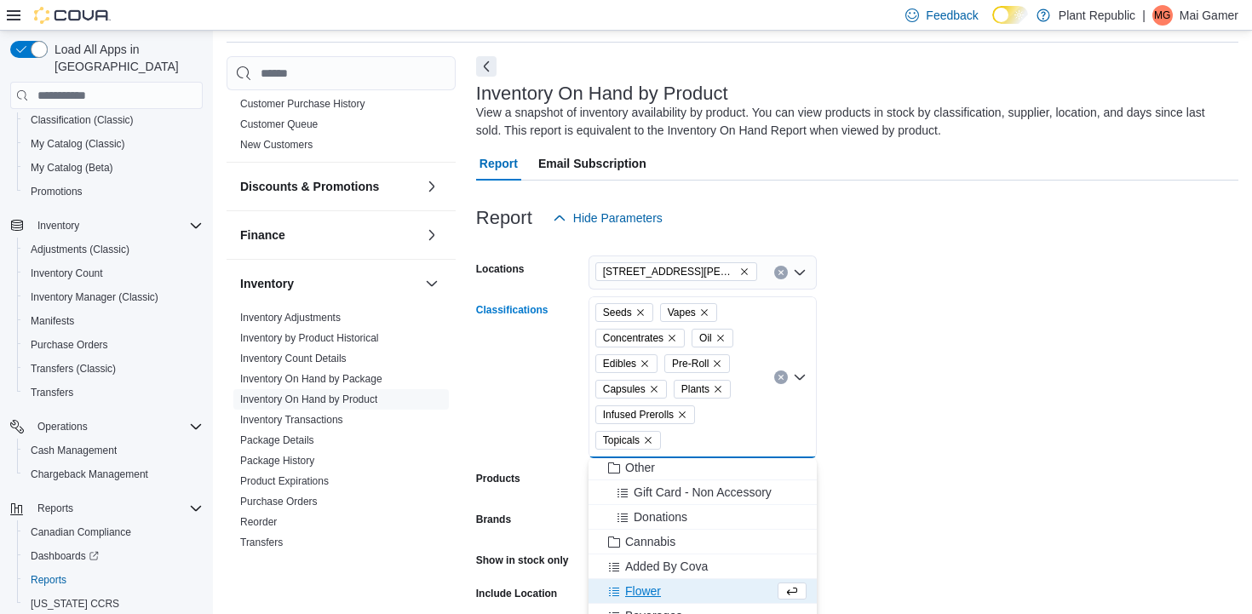
scroll to position [198, 0]
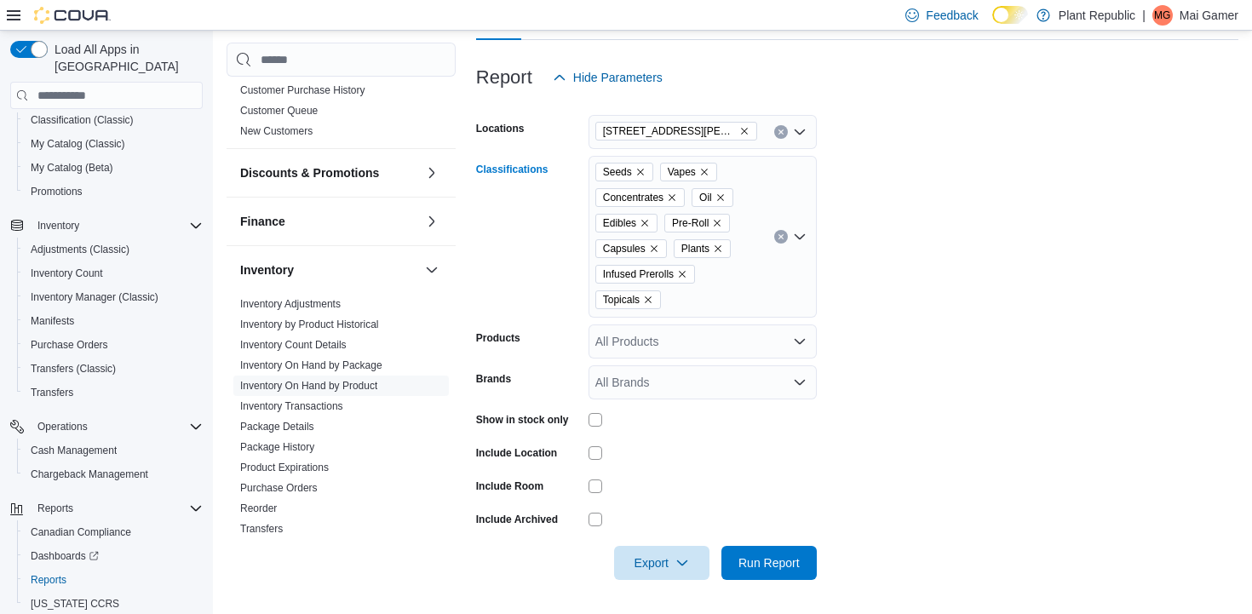
click at [742, 293] on div "Seeds Vapes Concentrates Oil Edibles Pre-Roll Capsules Plants Infused Prerolls …" at bounding box center [703, 237] width 228 height 162
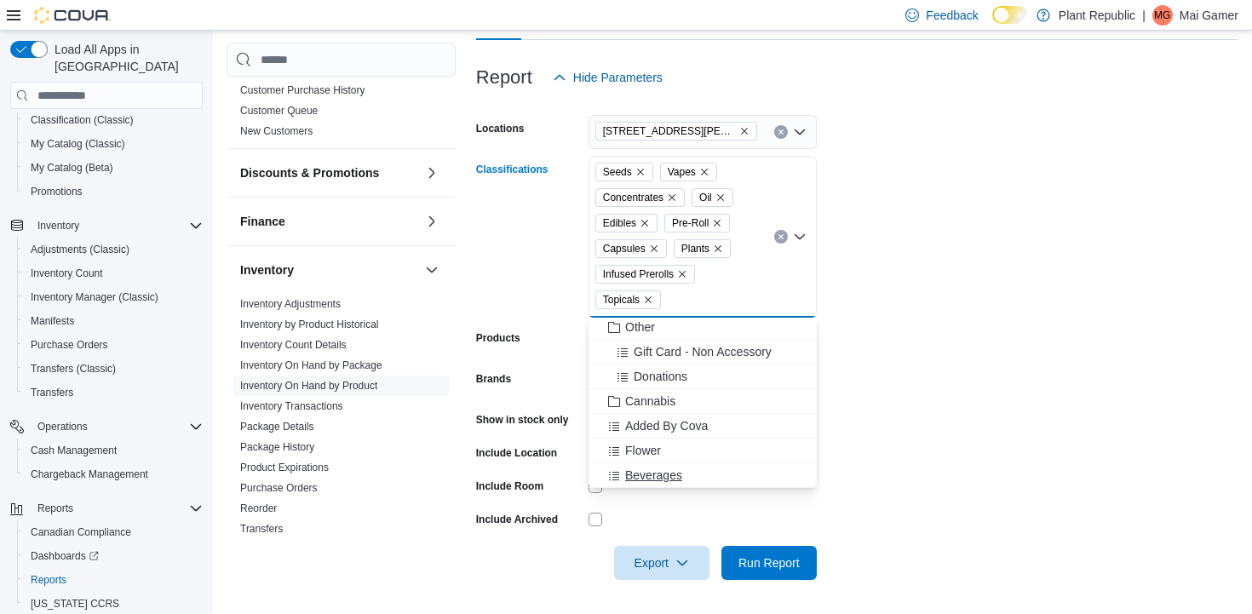
click at [687, 473] on div "Beverages" at bounding box center [703, 475] width 208 height 17
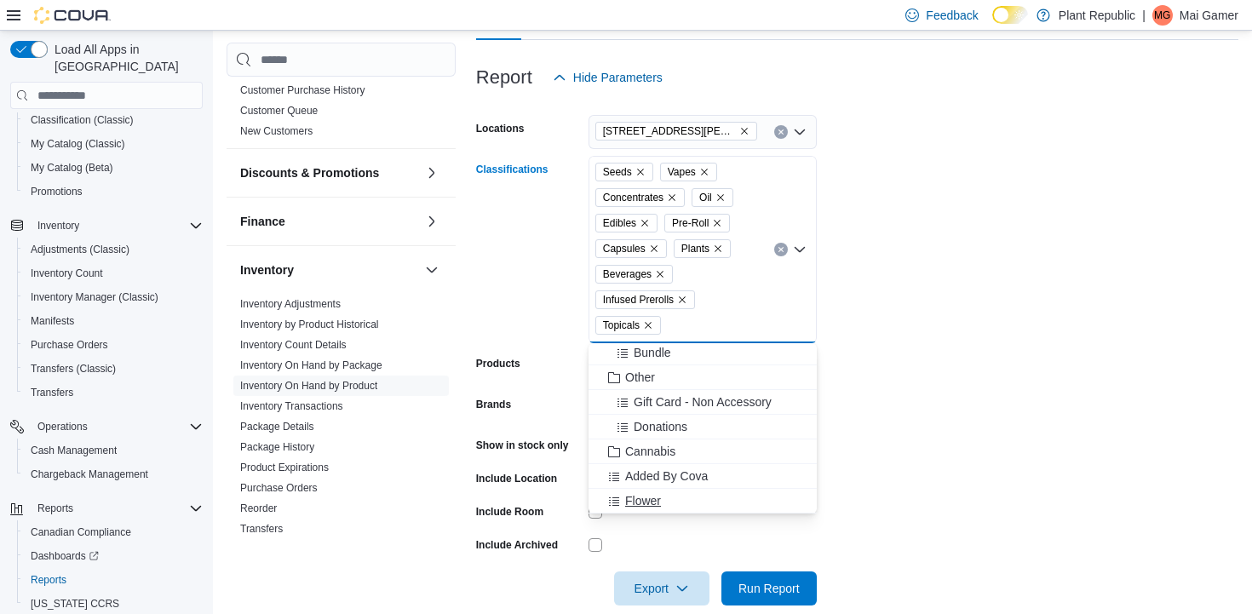
click at [686, 496] on div "Flower" at bounding box center [703, 500] width 208 height 17
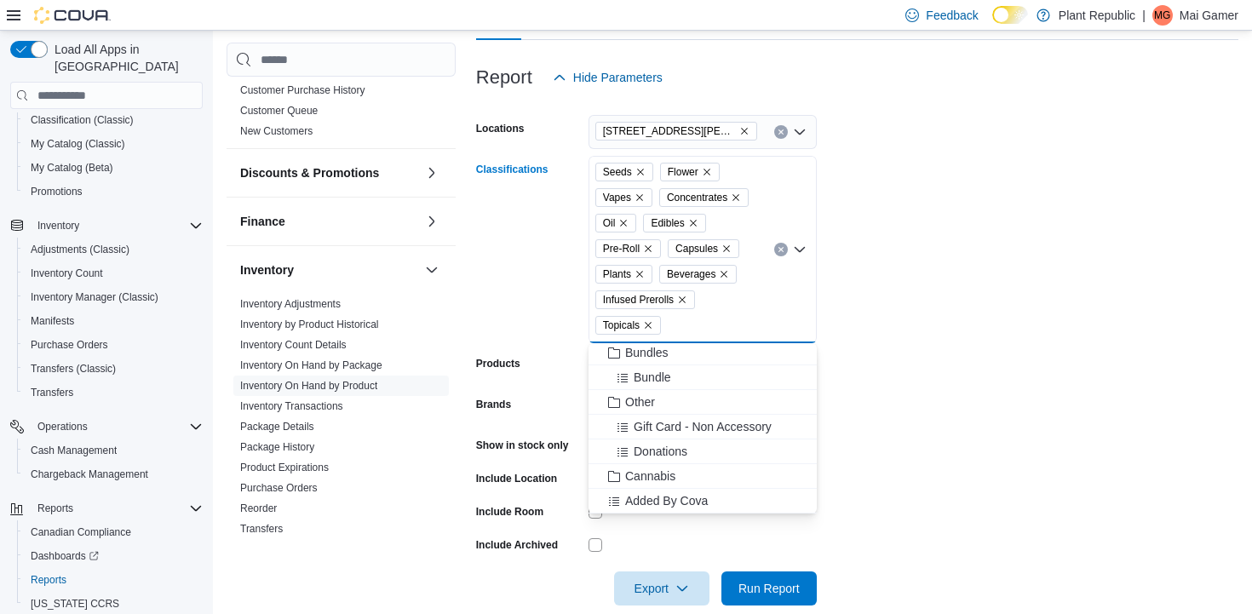
click at [928, 382] on form "Locations [STREET_ADDRESS][PERSON_NAME] Classifications Seeds Flower Vapes Conc…" at bounding box center [857, 350] width 762 height 511
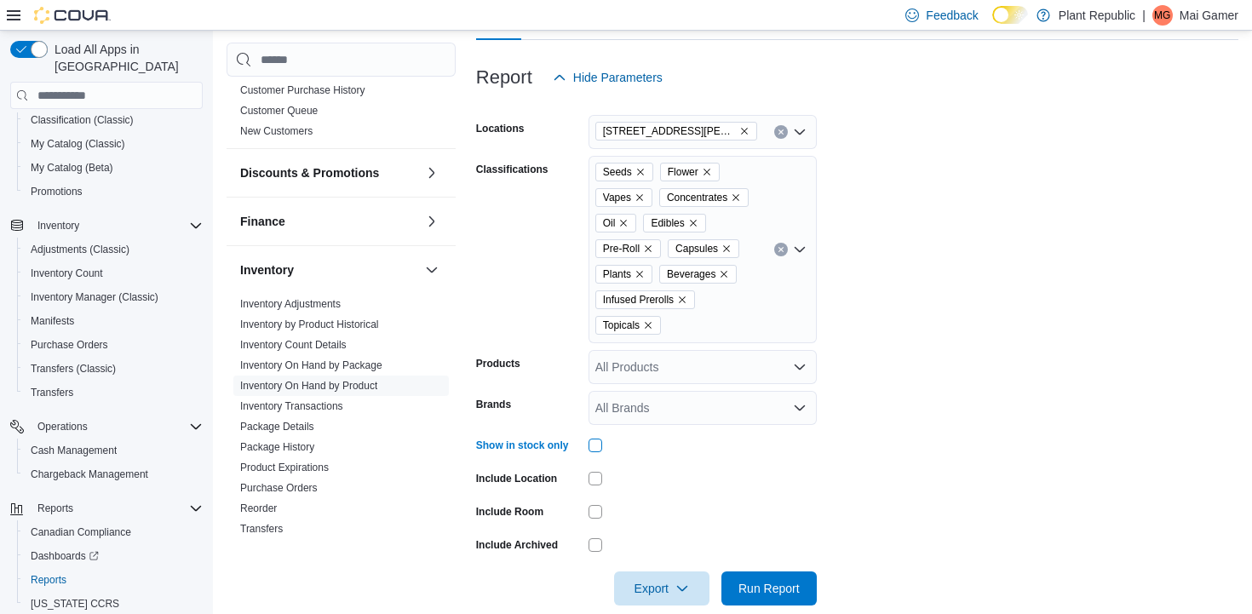
scroll to position [223, 0]
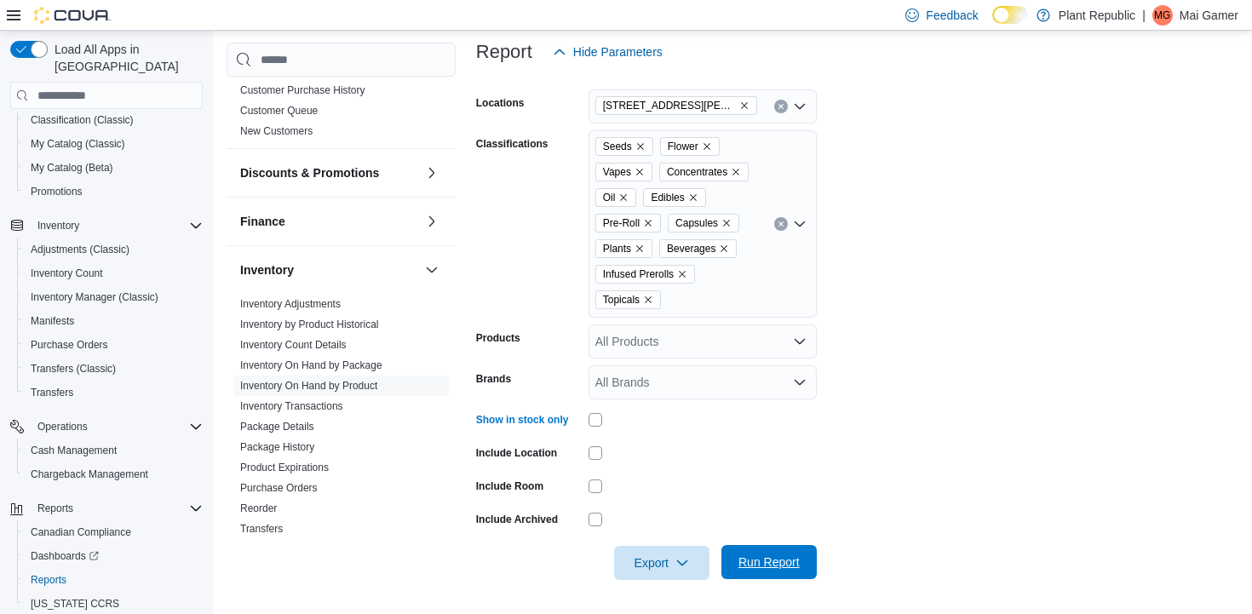
click at [773, 547] on span "Run Report" at bounding box center [769, 562] width 75 height 34
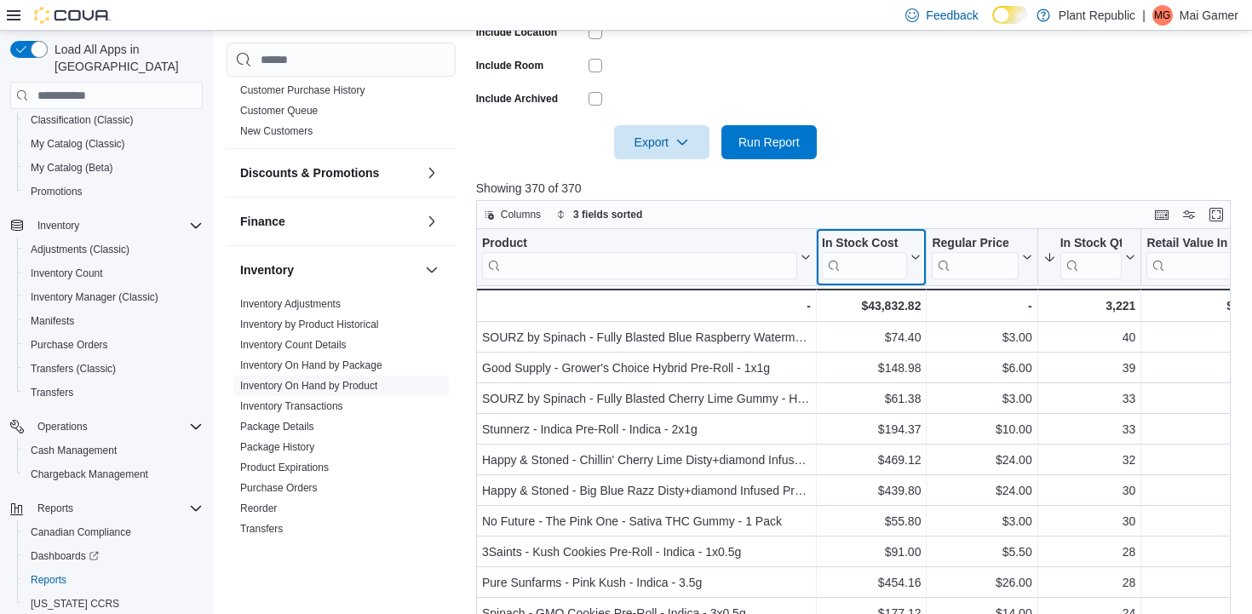
click at [918, 255] on icon at bounding box center [914, 257] width 14 height 10
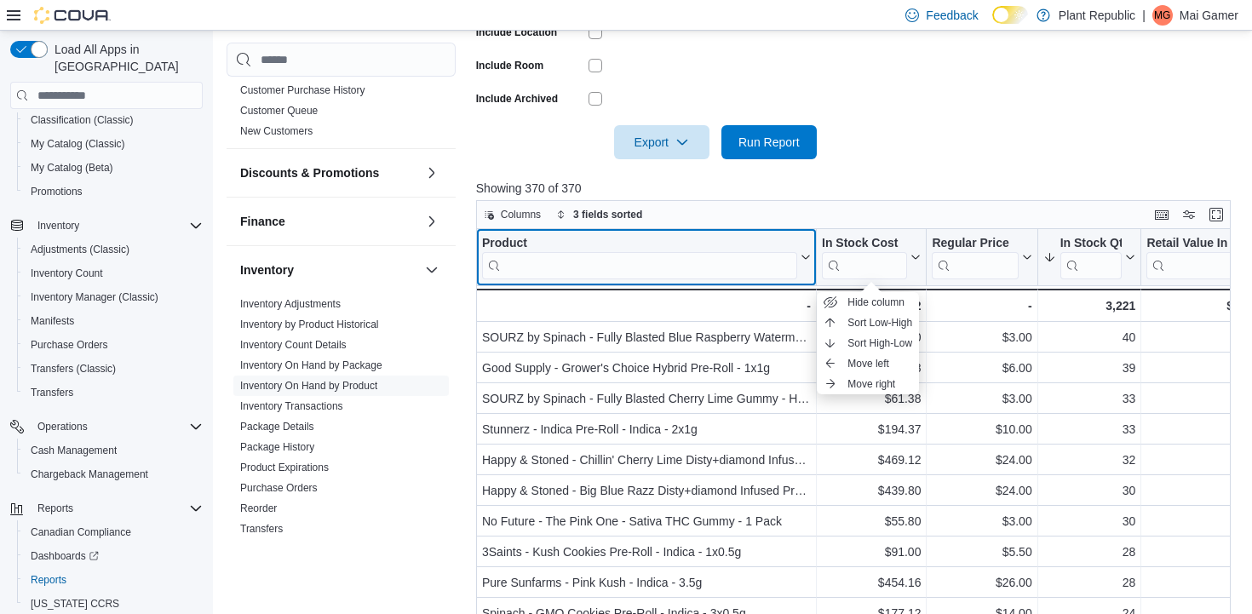
click at [808, 256] on icon at bounding box center [806, 258] width 8 height 4
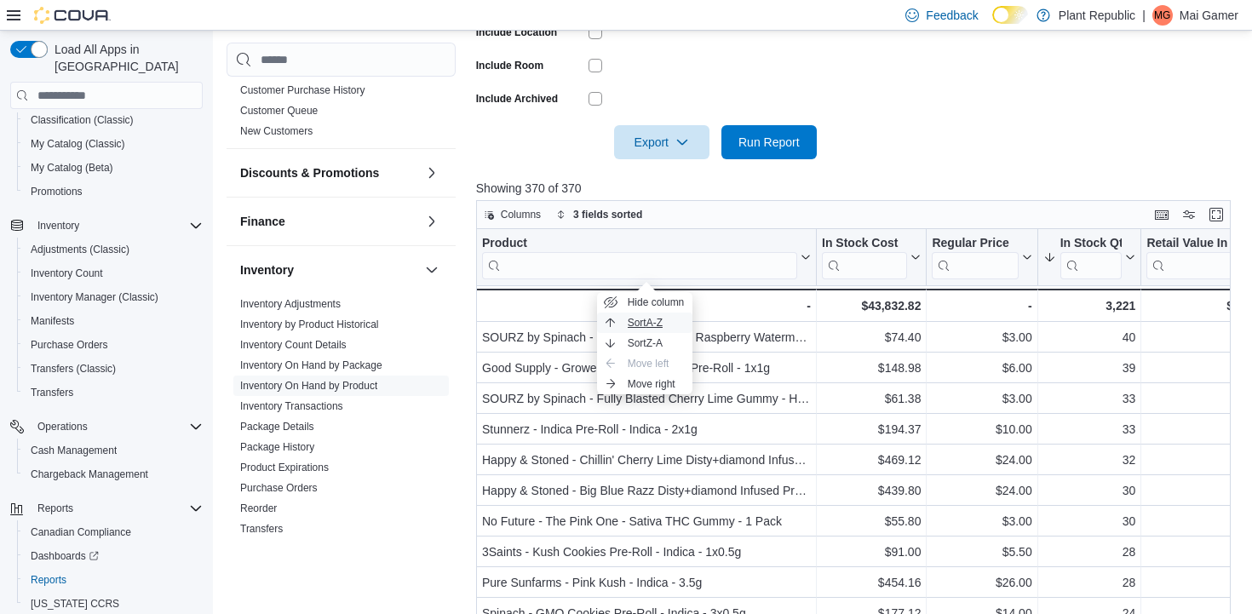
click at [649, 331] on button "Sort A-Z" at bounding box center [644, 323] width 95 height 20
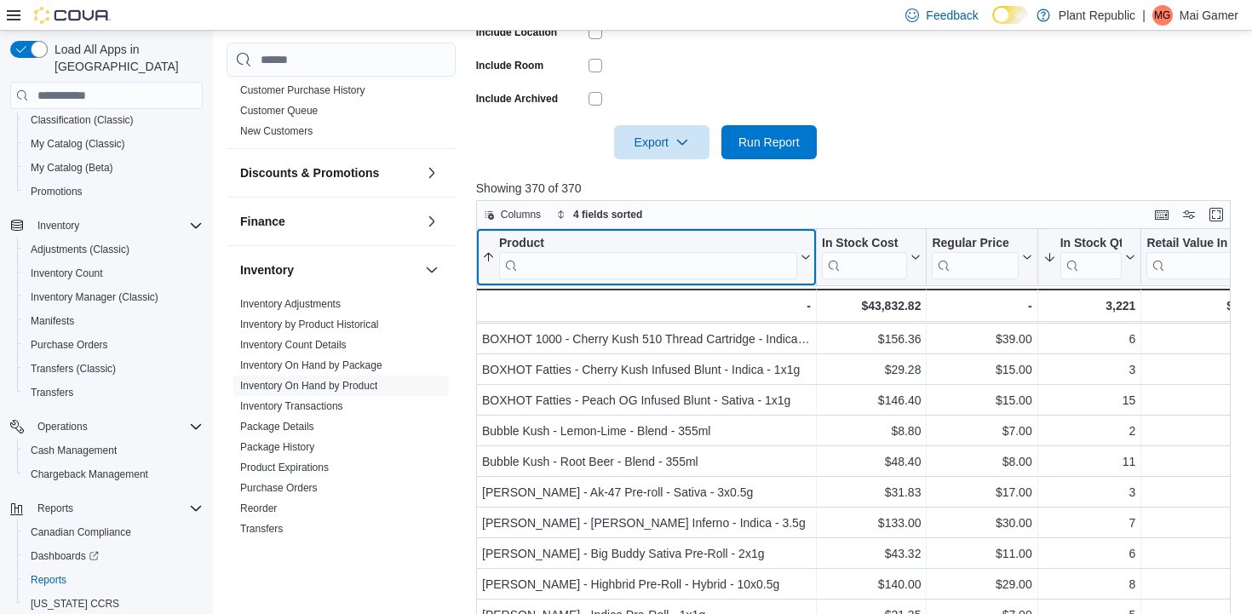
scroll to position [735, 0]
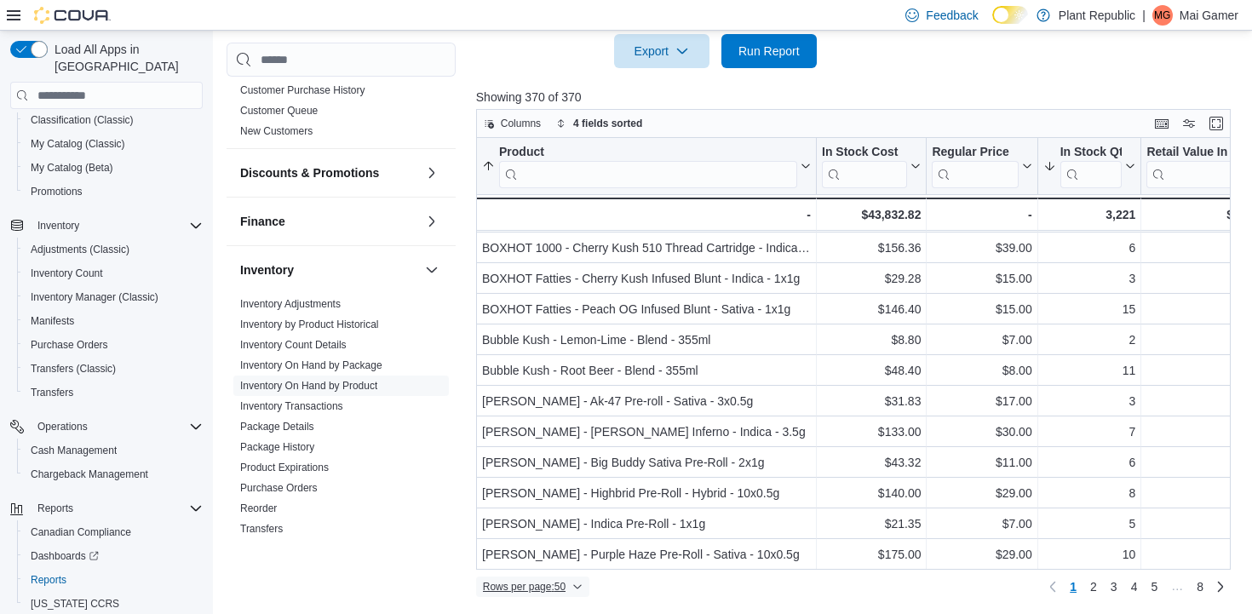
click at [545, 579] on span "Rows per page : 50" at bounding box center [533, 587] width 100 height 20
click at [549, 550] on span "100 rows" at bounding box center [560, 552] width 55 height 14
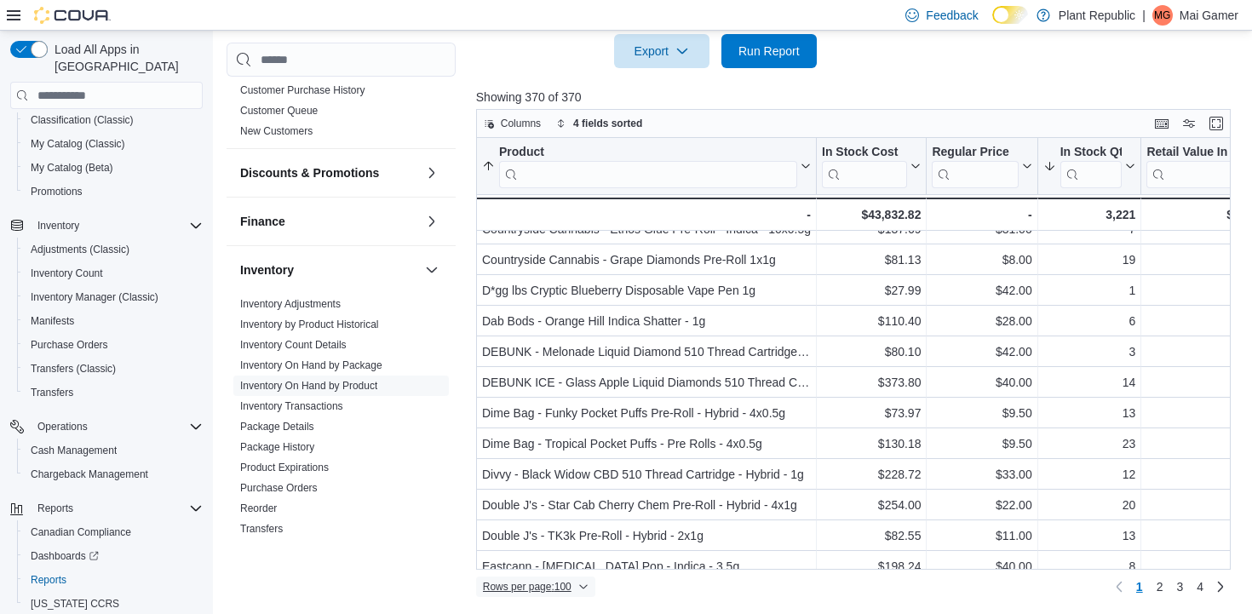
scroll to position [2728, 0]
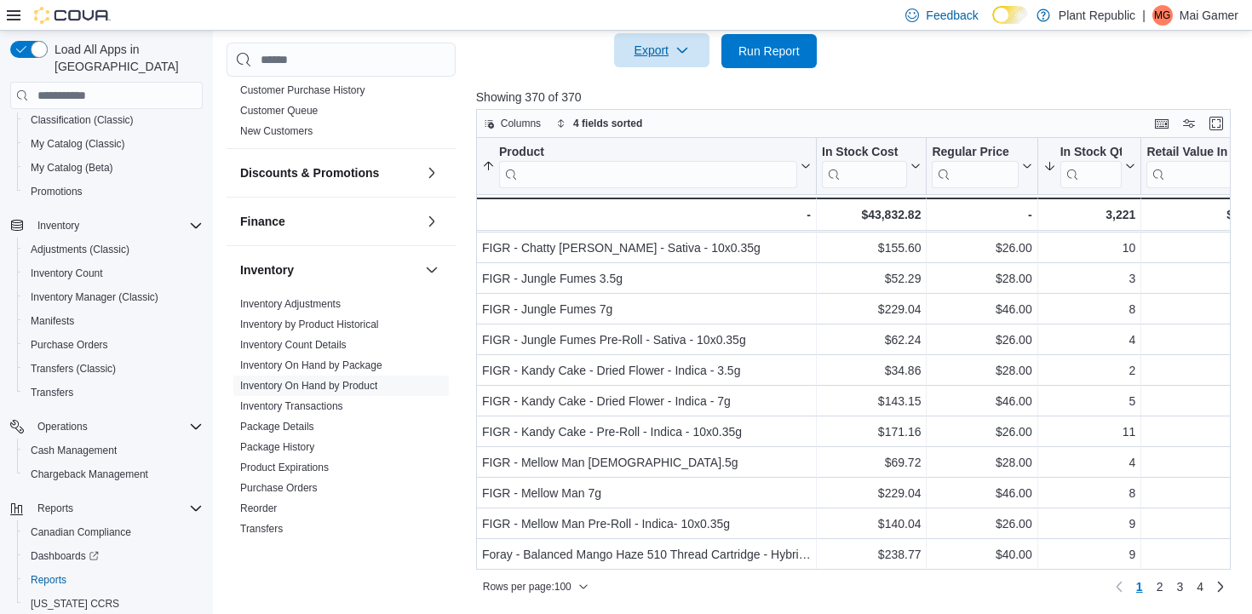
click at [679, 54] on icon "button" at bounding box center [683, 50] width 14 height 14
click at [673, 87] on span "Export to Excel" at bounding box center [662, 85] width 77 height 14
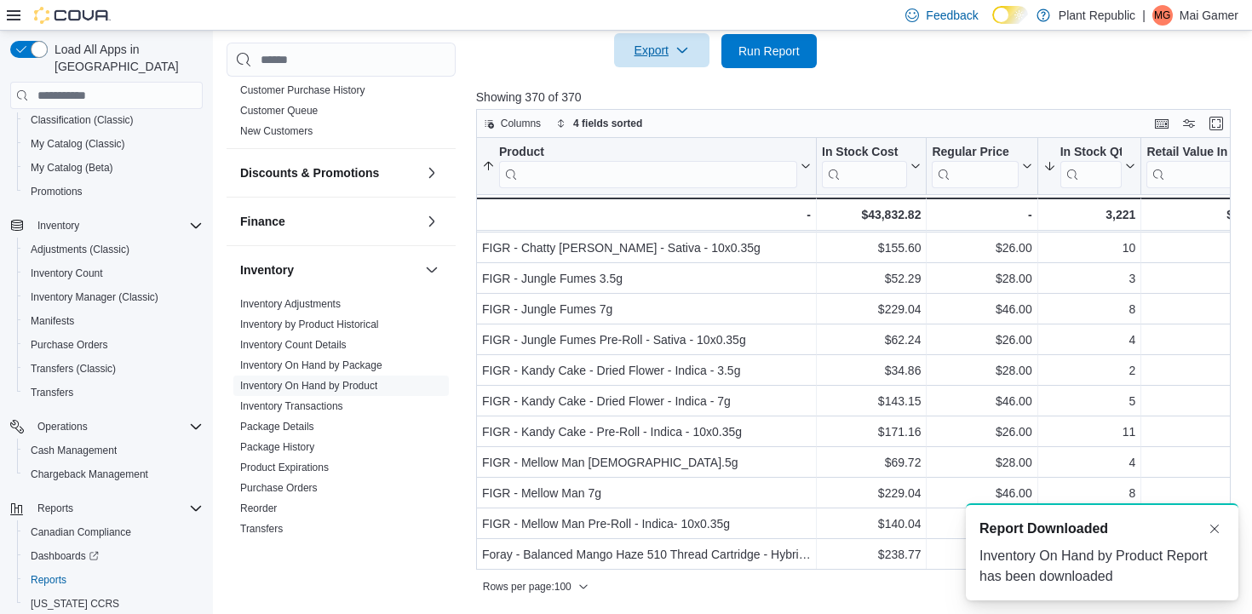
scroll to position [0, 0]
click at [1216, 526] on button "Dismiss toast" at bounding box center [1215, 528] width 20 height 20
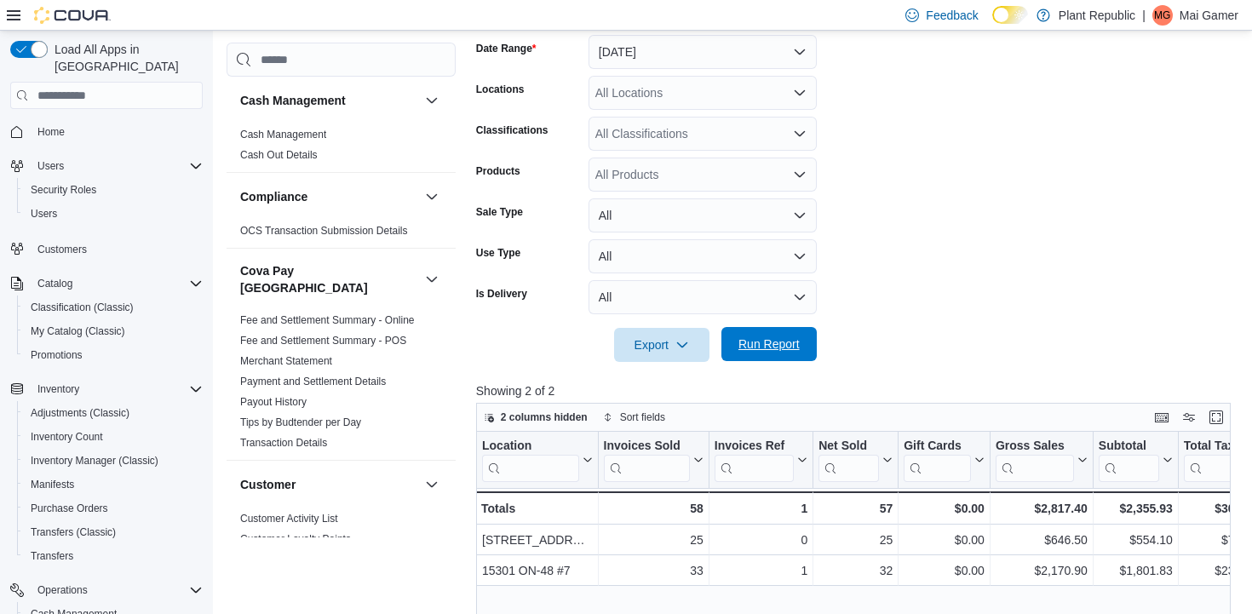
scroll to position [862, 0]
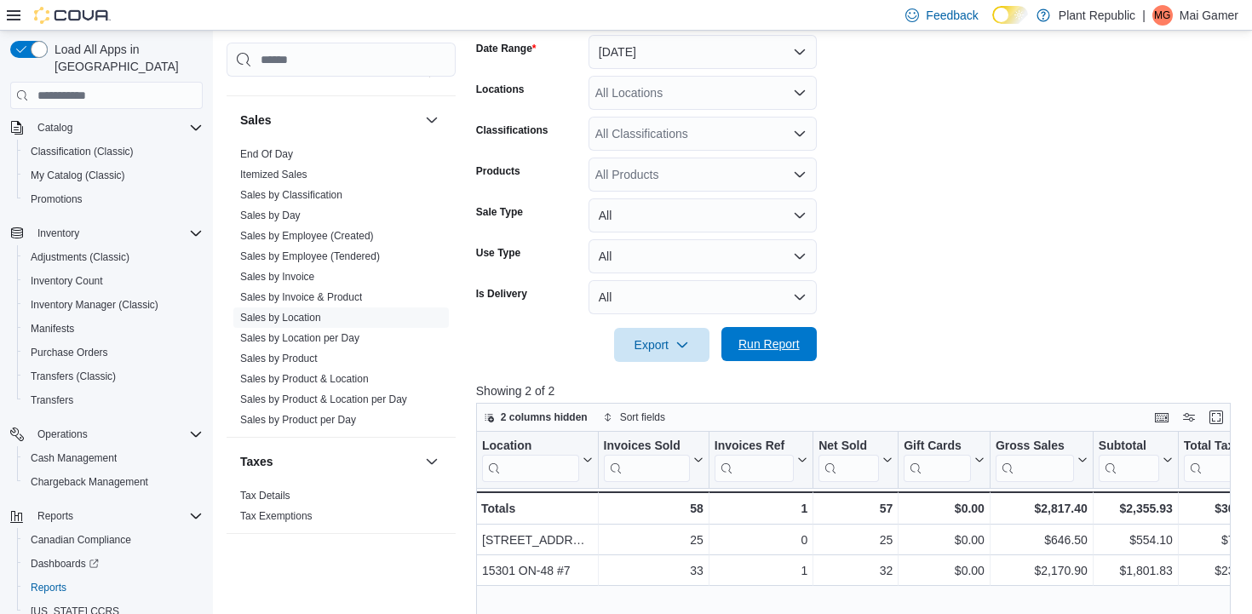
click at [760, 346] on span "Run Report" at bounding box center [769, 344] width 61 height 17
